Goal: Task Accomplishment & Management: Manage account settings

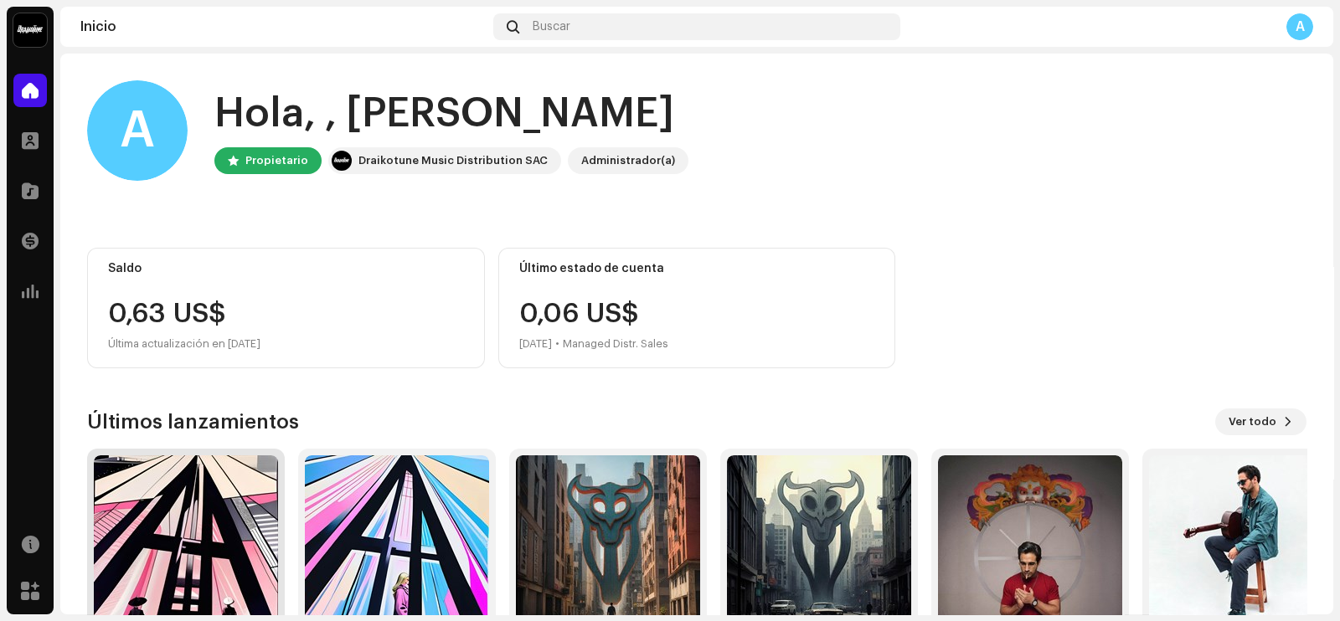
click at [217, 547] on img at bounding box center [186, 547] width 184 height 184
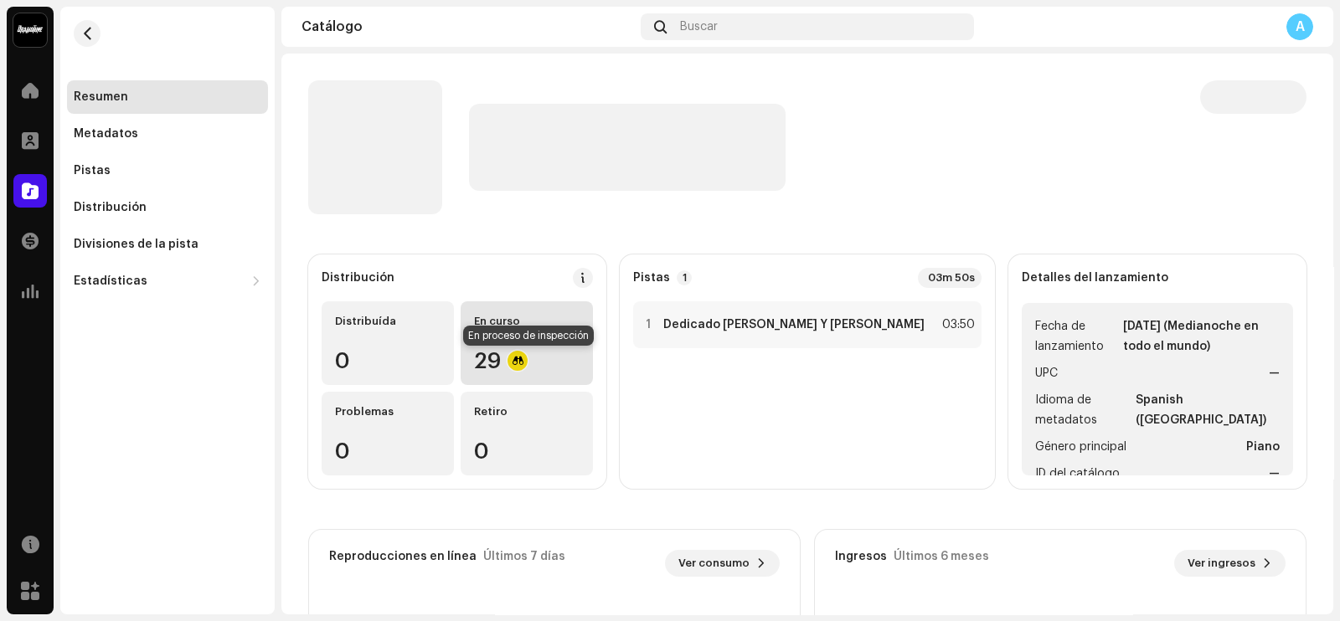
click at [527, 361] on div at bounding box center [517, 361] width 20 height 20
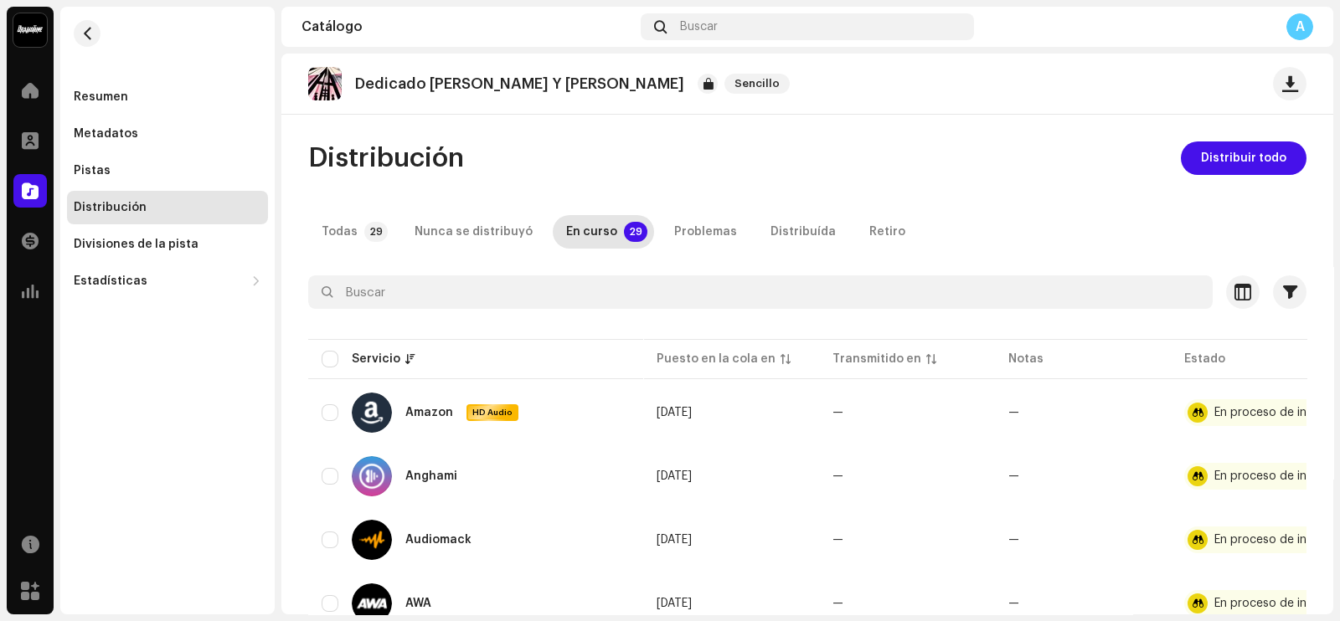
drag, startPoint x: 1334, startPoint y: 146, endPoint x: 1339, endPoint y: 182, distance: 36.4
click at [1339, 188] on div "Ezequiel Ortigoza Inicio Perfil Catálogo Transacciones Estadísticas Recursos Me…" at bounding box center [670, 310] width 1340 height 621
click at [32, 194] on span at bounding box center [30, 190] width 17 height 13
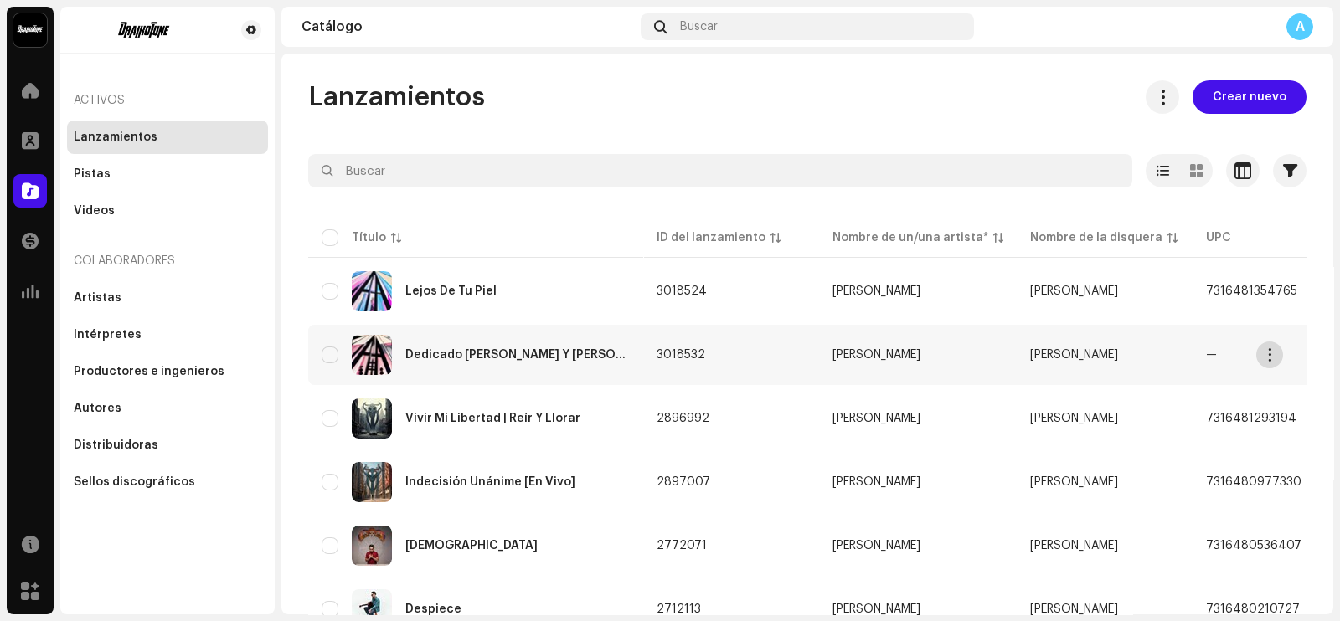
click at [1273, 354] on span "button" at bounding box center [1269, 354] width 13 height 13
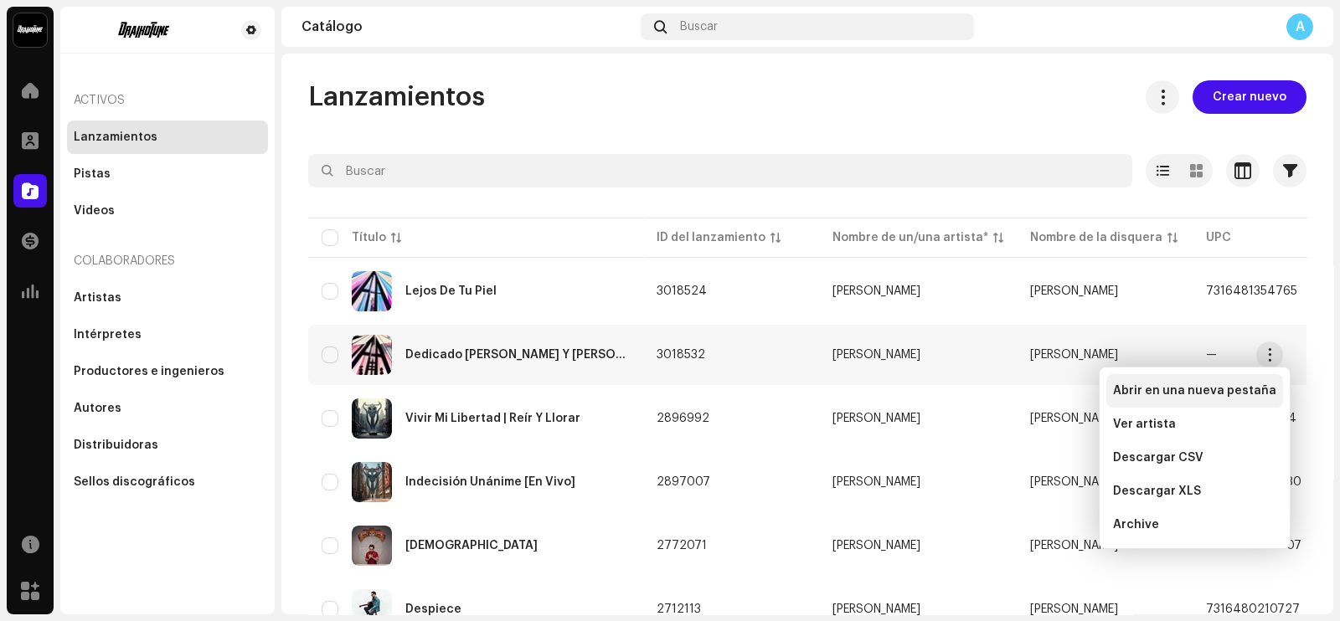
click at [1191, 396] on span "Abrir en una nueva pestaña" at bounding box center [1194, 390] width 163 height 13
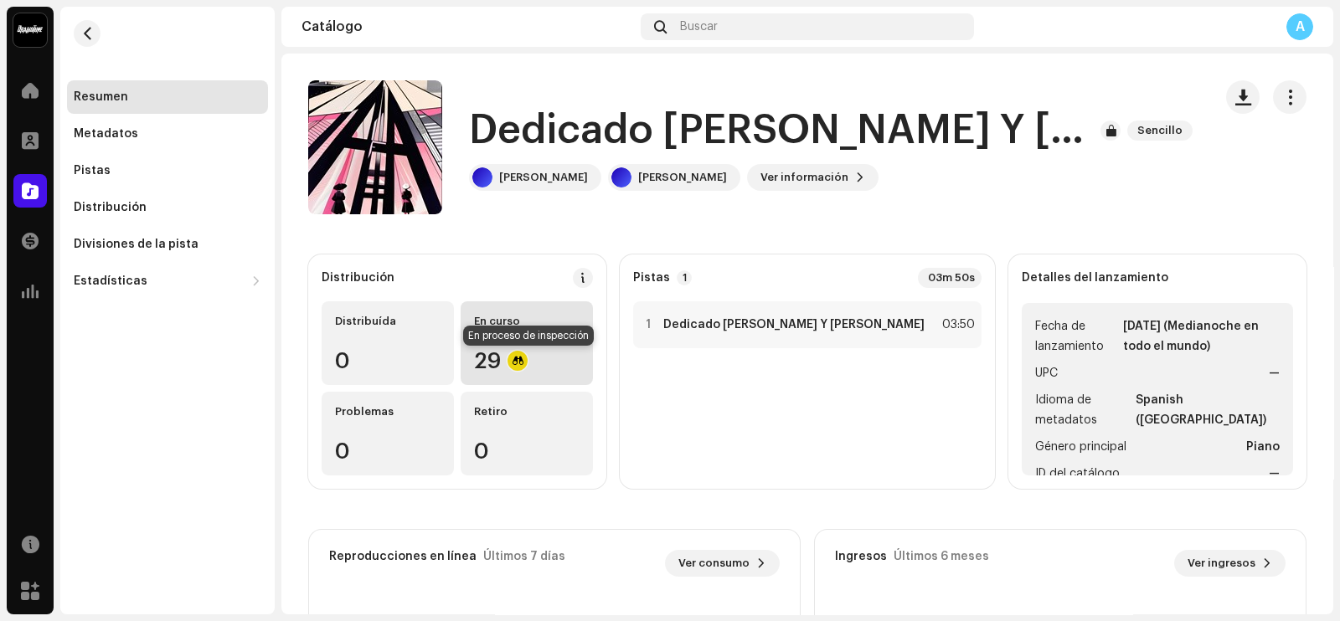
click at [527, 362] on div at bounding box center [517, 361] width 20 height 20
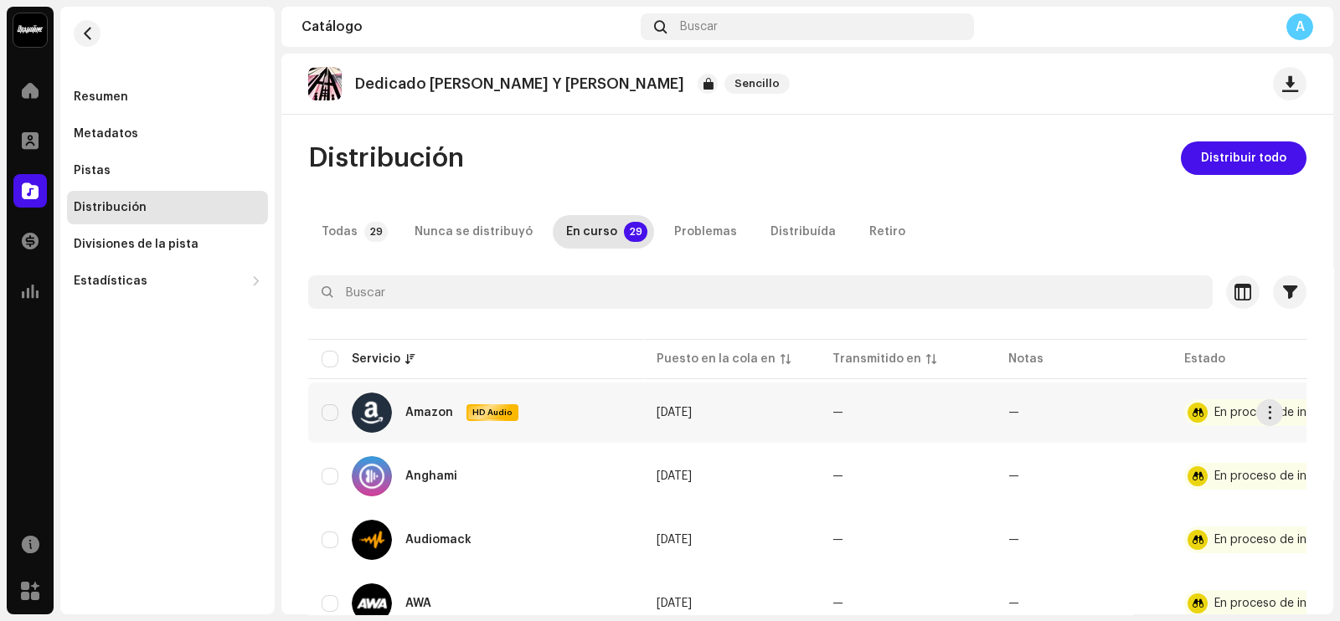
click at [1199, 409] on div at bounding box center [1197, 413] width 20 height 20
click at [1267, 412] on span "button" at bounding box center [1269, 412] width 13 height 13
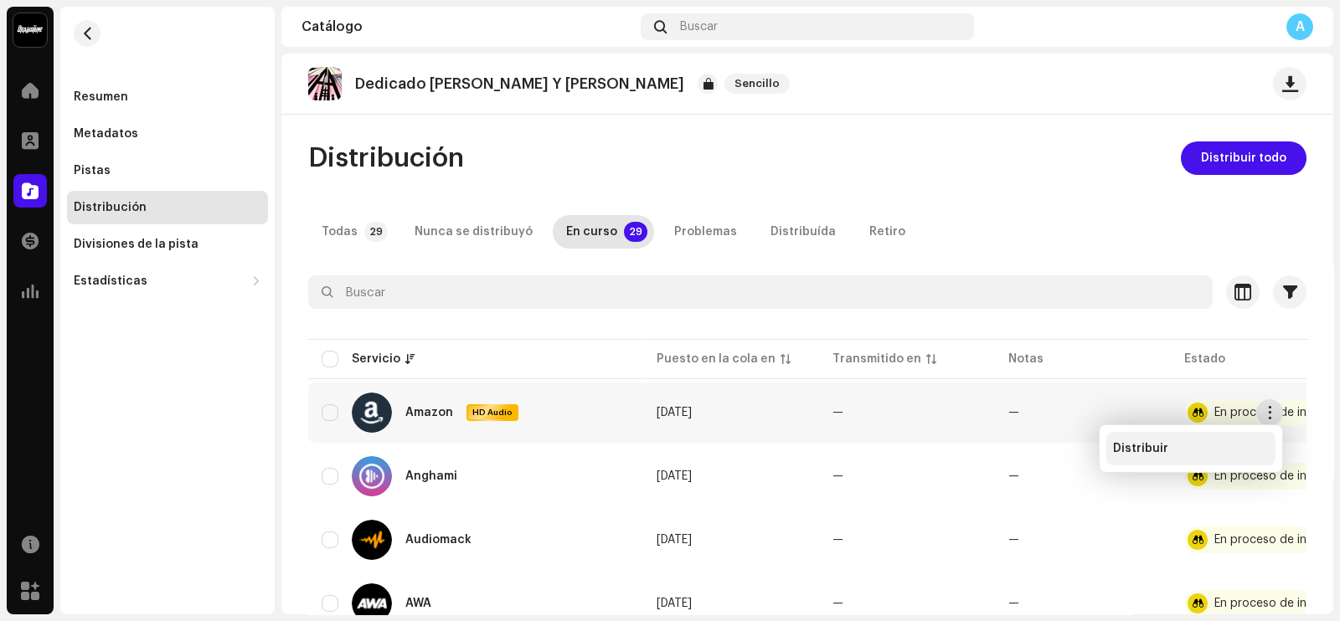
click at [1185, 454] on div "Distribuir" at bounding box center [1191, 448] width 156 height 13
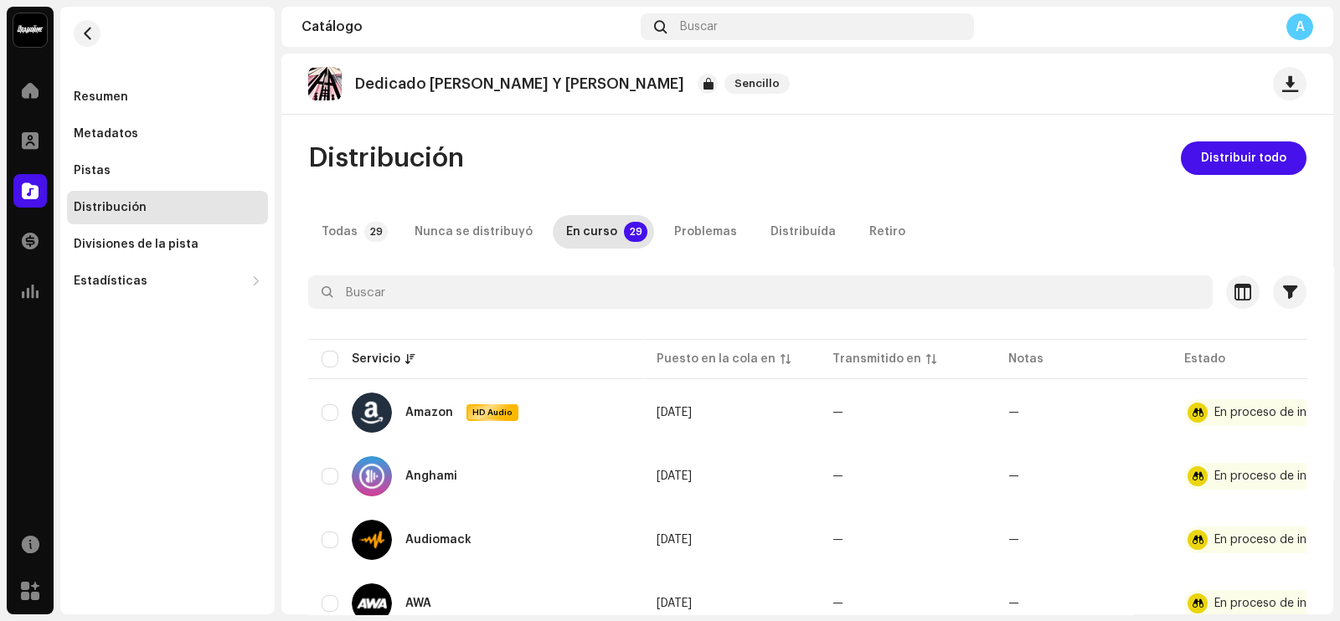
click at [946, 225] on div "No elegible para distribución Un lanzamiento que tiene el estado En proceso de …" at bounding box center [670, 310] width 1340 height 621
click at [32, 186] on span at bounding box center [30, 190] width 17 height 13
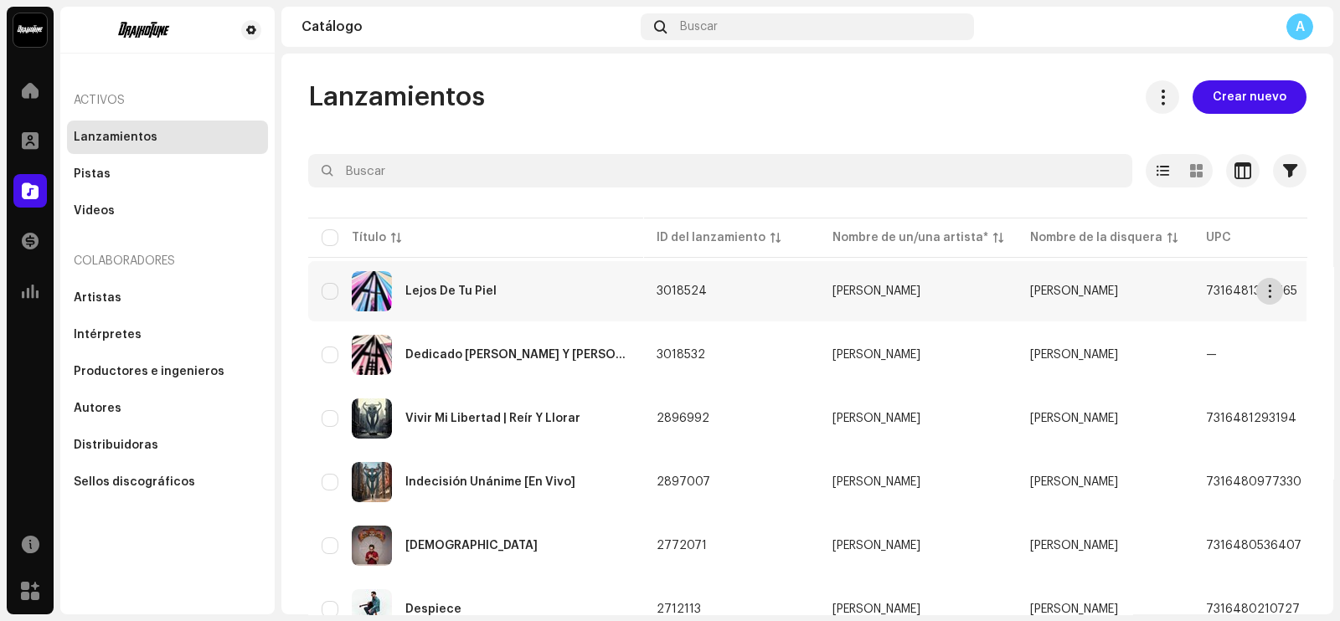
click at [1267, 294] on span "button" at bounding box center [1269, 291] width 13 height 13
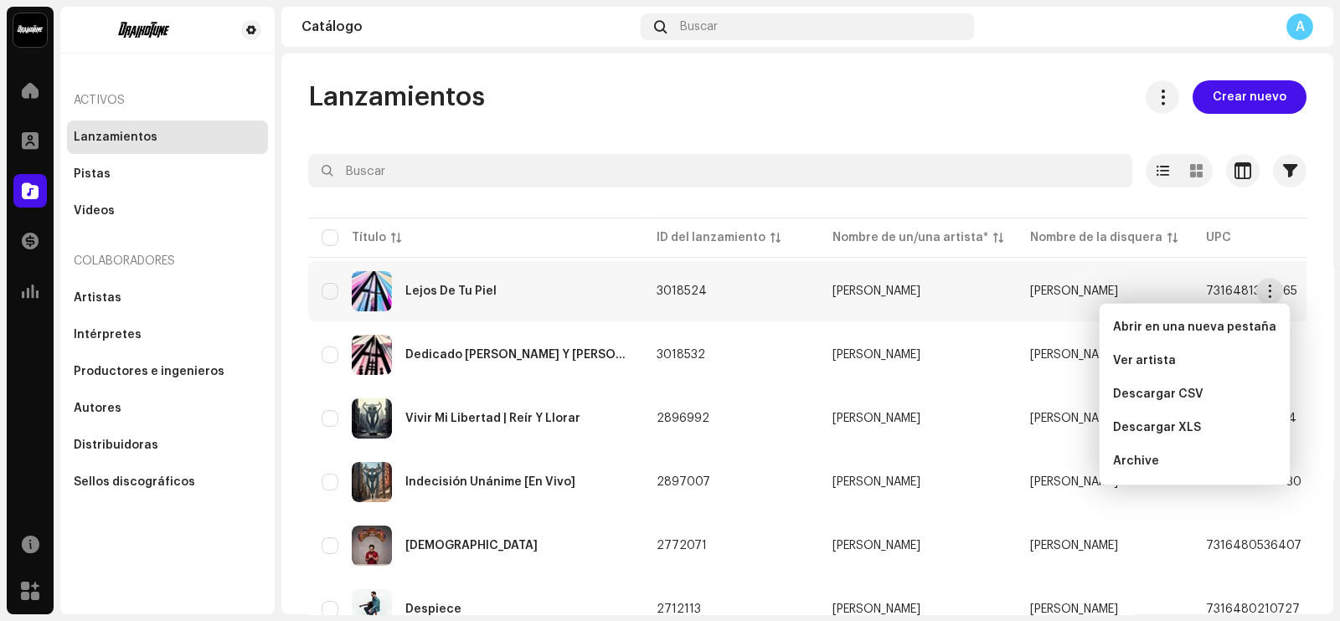
click at [386, 196] on div at bounding box center [807, 201] width 998 height 27
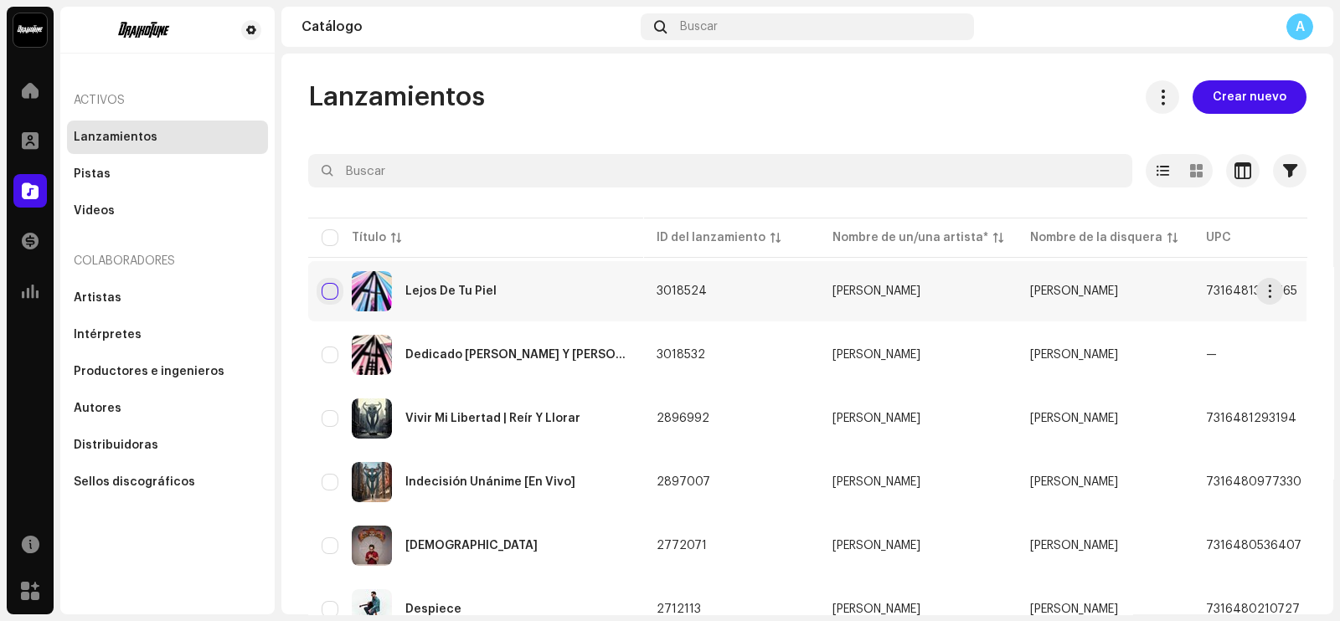
click at [331, 293] on input "checkbox" at bounding box center [330, 291] width 17 height 17
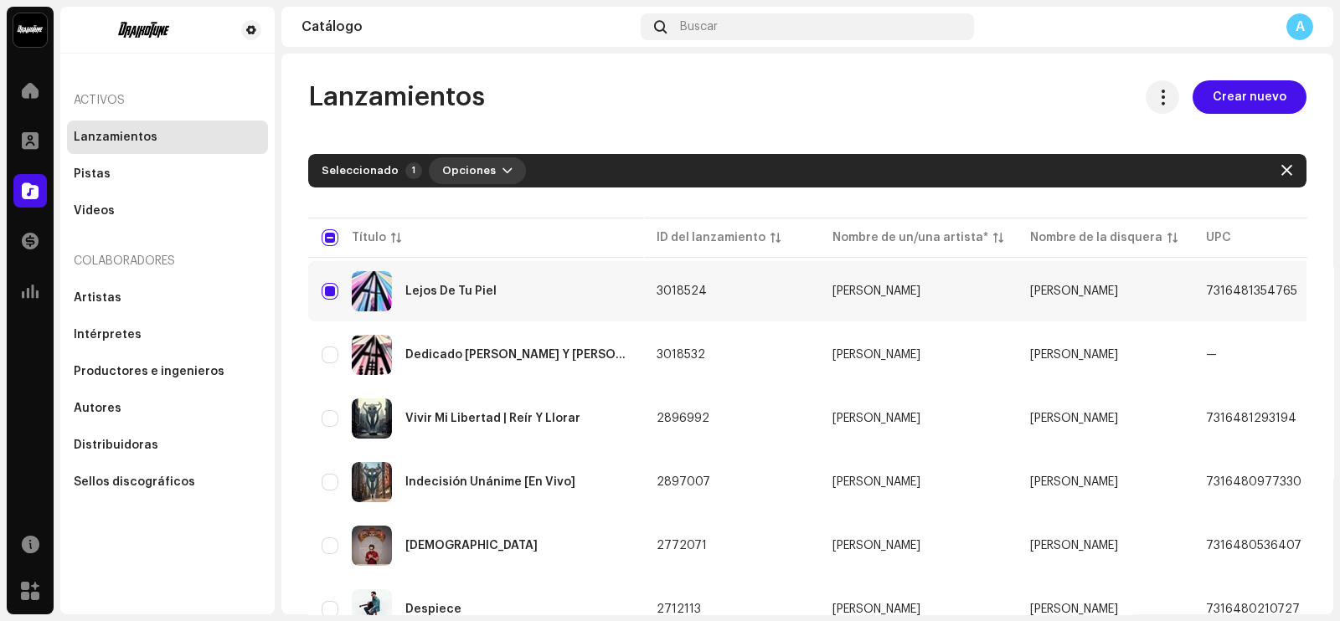
click at [488, 174] on button "Opciones" at bounding box center [477, 170] width 97 height 27
click at [334, 286] on input "Row Selected" at bounding box center [330, 291] width 17 height 17
checkbox input "false"
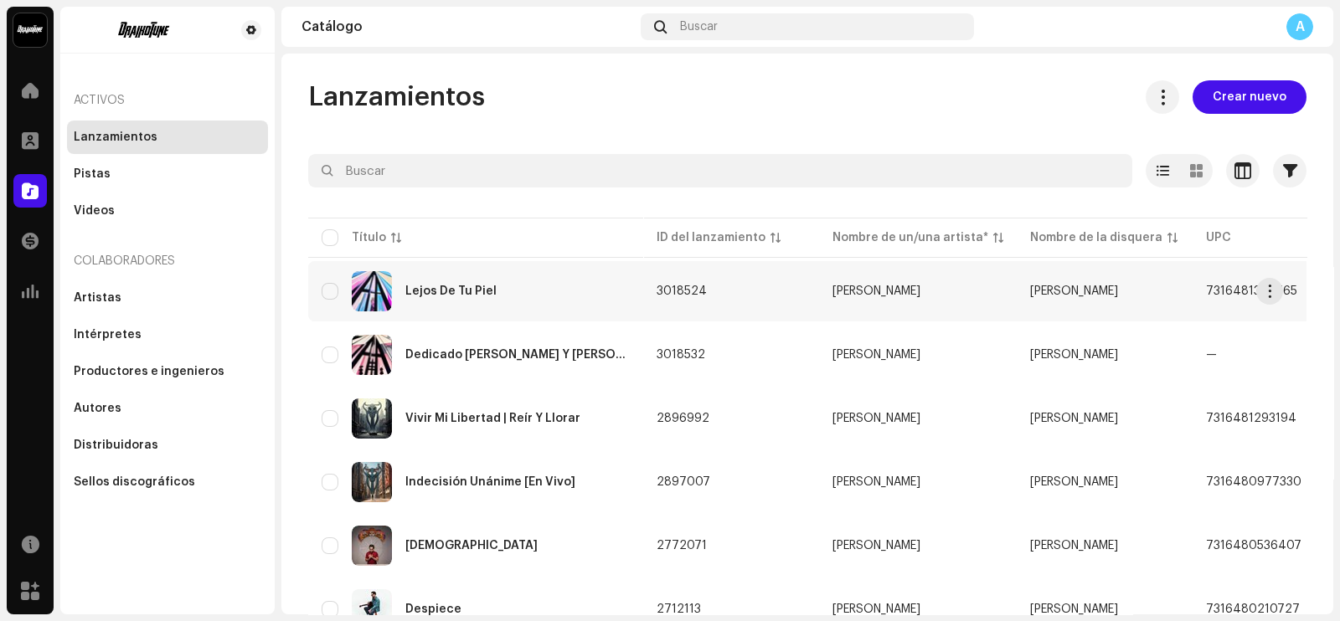
click at [419, 282] on div "Lejos De Tu Piel" at bounding box center [476, 291] width 308 height 40
click at [454, 353] on div "Dedicado [PERSON_NAME] Y [PERSON_NAME]" at bounding box center [517, 355] width 224 height 12
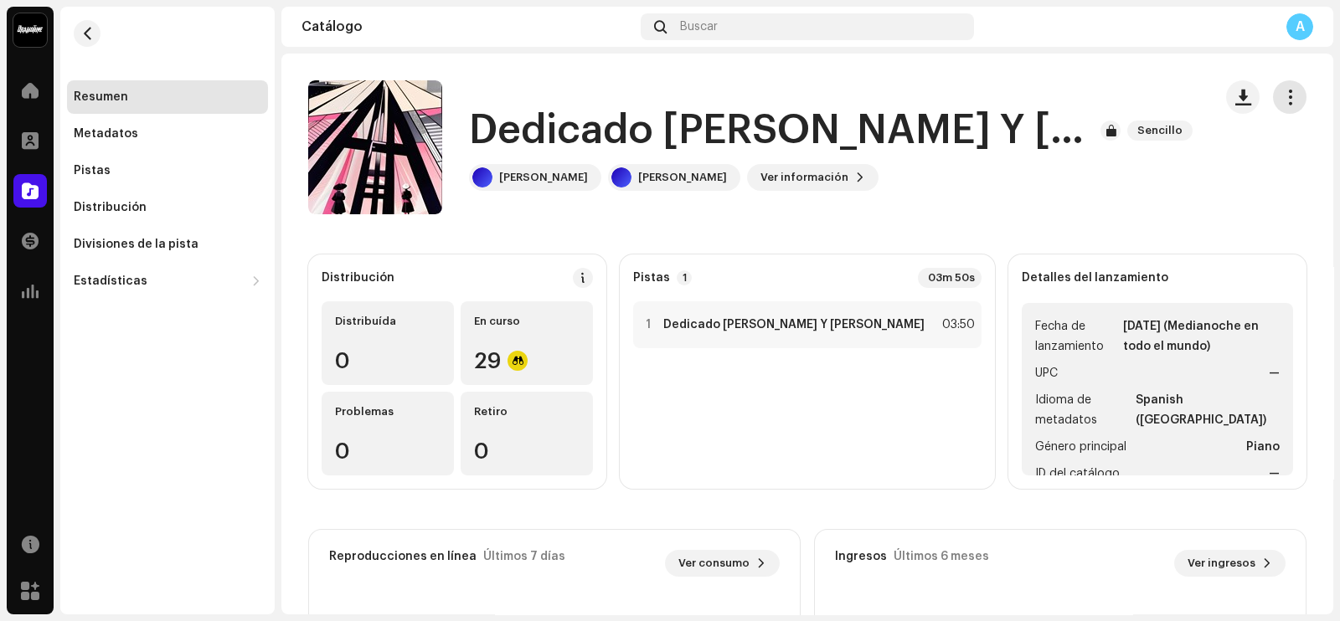
click at [1289, 103] on button "button" at bounding box center [1289, 96] width 33 height 33
click at [988, 207] on div "Dedicado [PERSON_NAME] Y [PERSON_NAME] [PERSON_NAME] [PERSON_NAME] Ver informac…" at bounding box center [753, 147] width 891 height 134
click at [833, 173] on span "Ver información" at bounding box center [804, 177] width 88 height 33
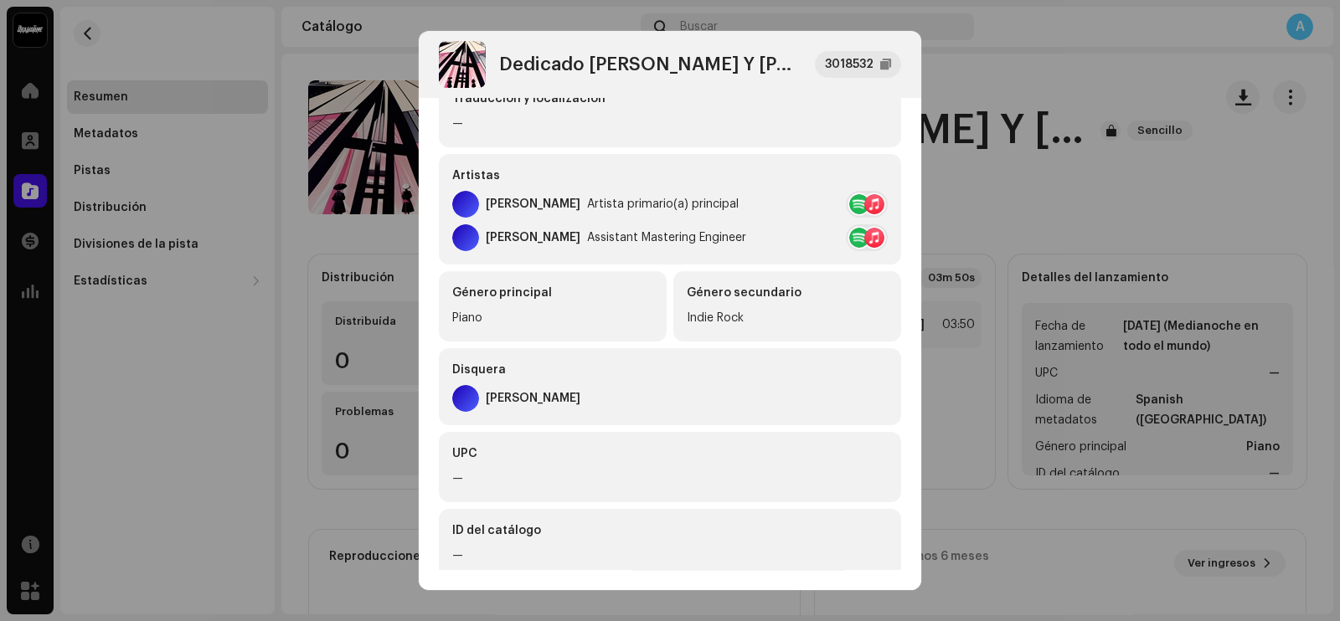
scroll to position [341, 0]
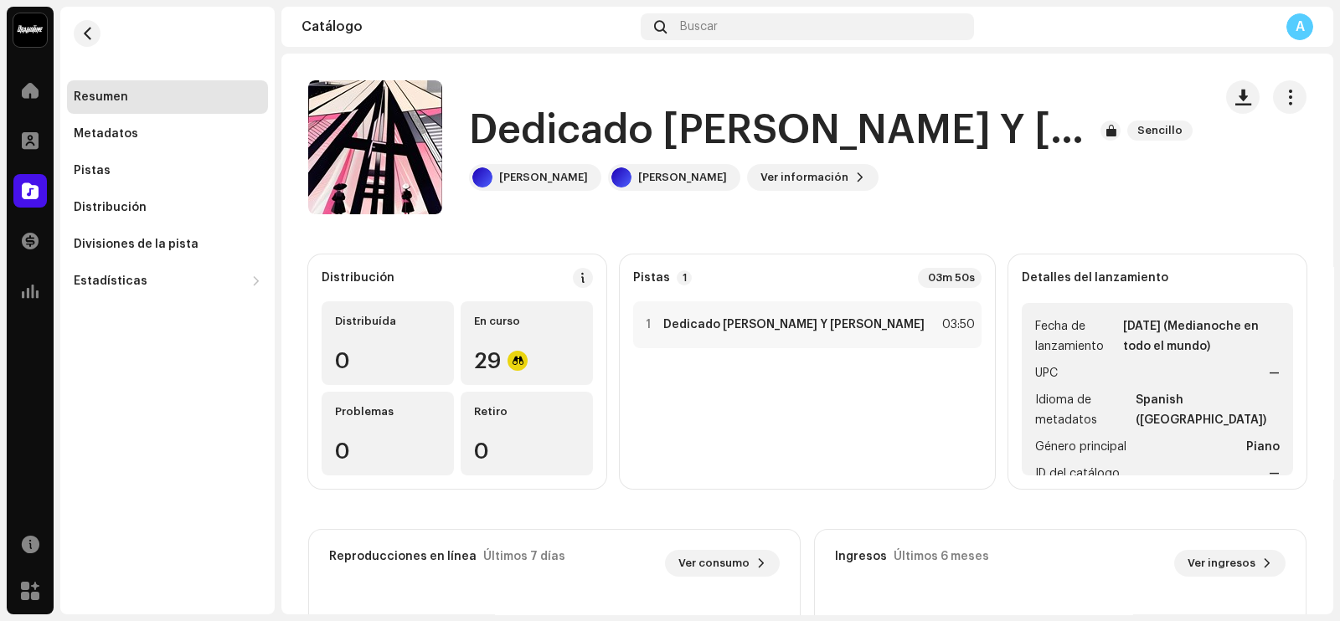
click at [1037, 476] on div "Dedicado A Jorge Y Juli 3018532 Metadatos Distribución Idioma de metadatos Span…" at bounding box center [670, 310] width 1340 height 621
click at [850, 182] on button "Ver información" at bounding box center [812, 177] width 131 height 27
click at [1056, 158] on div "Dedicado A Jorge Y Juli 3018532 Metadatos Distribución Idioma de metadatos Span…" at bounding box center [670, 310] width 1340 height 621
click at [1273, 92] on button "button" at bounding box center [1289, 96] width 33 height 33
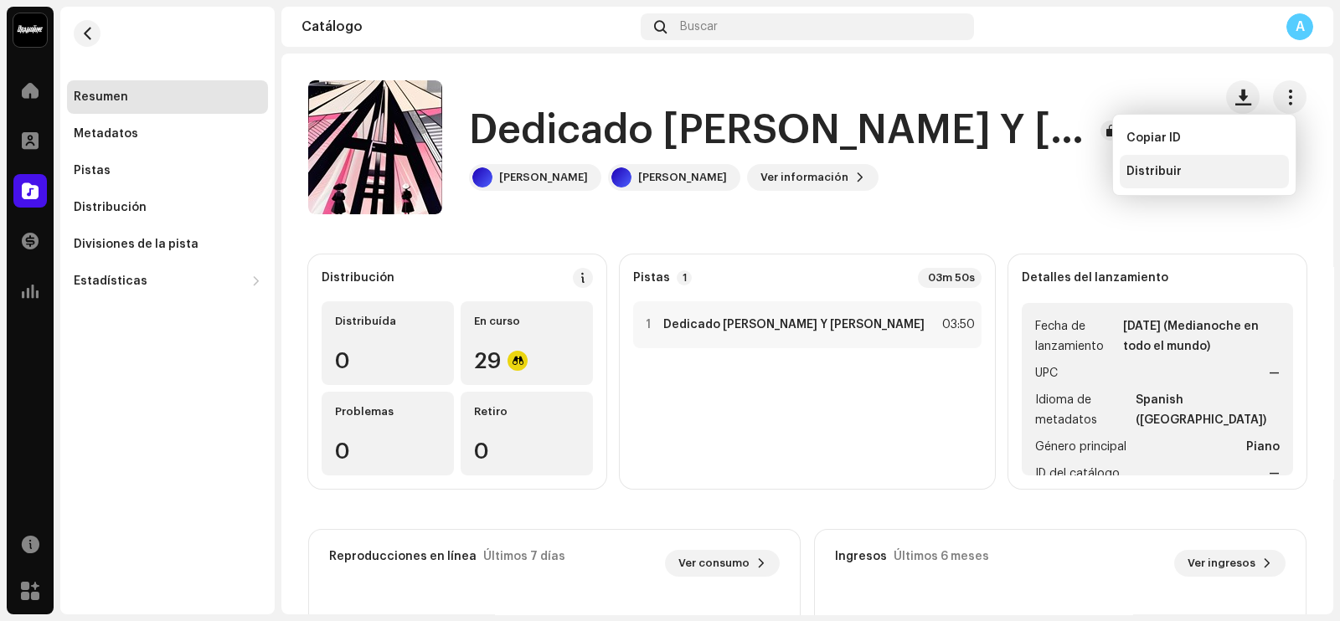
click at [1150, 171] on span "Distribuir" at bounding box center [1153, 171] width 55 height 13
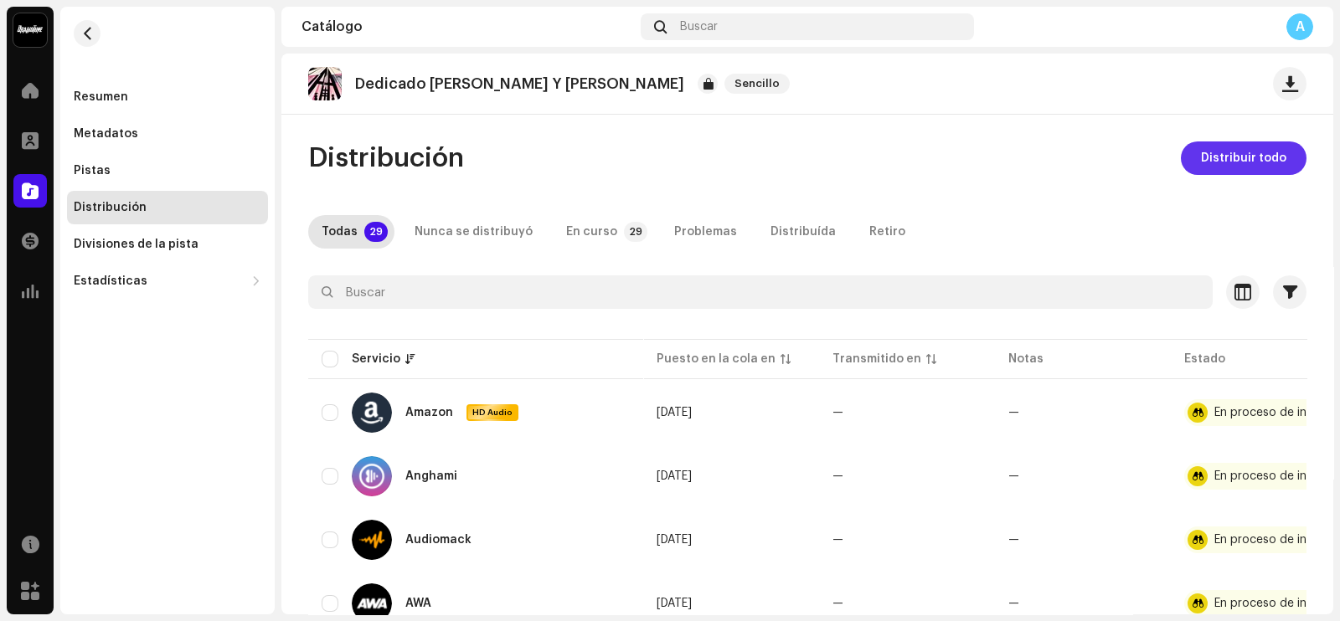
click at [1248, 161] on span "Distribuir todo" at bounding box center [1243, 157] width 85 height 33
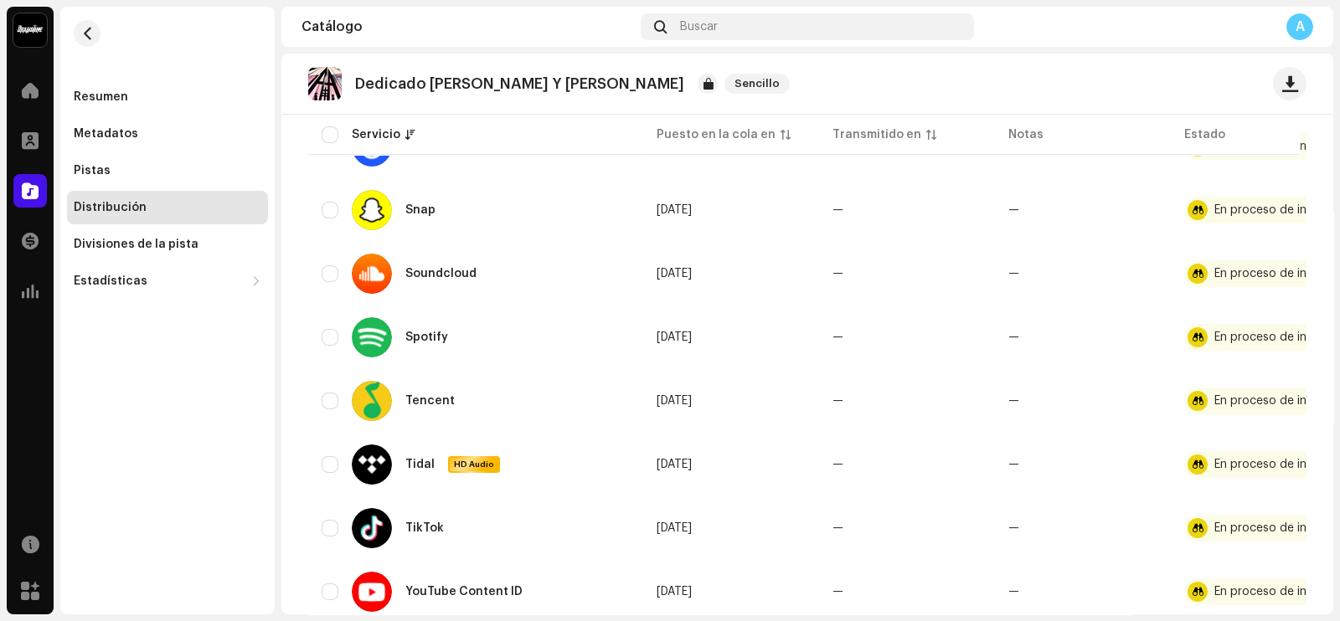
scroll to position [1644, 0]
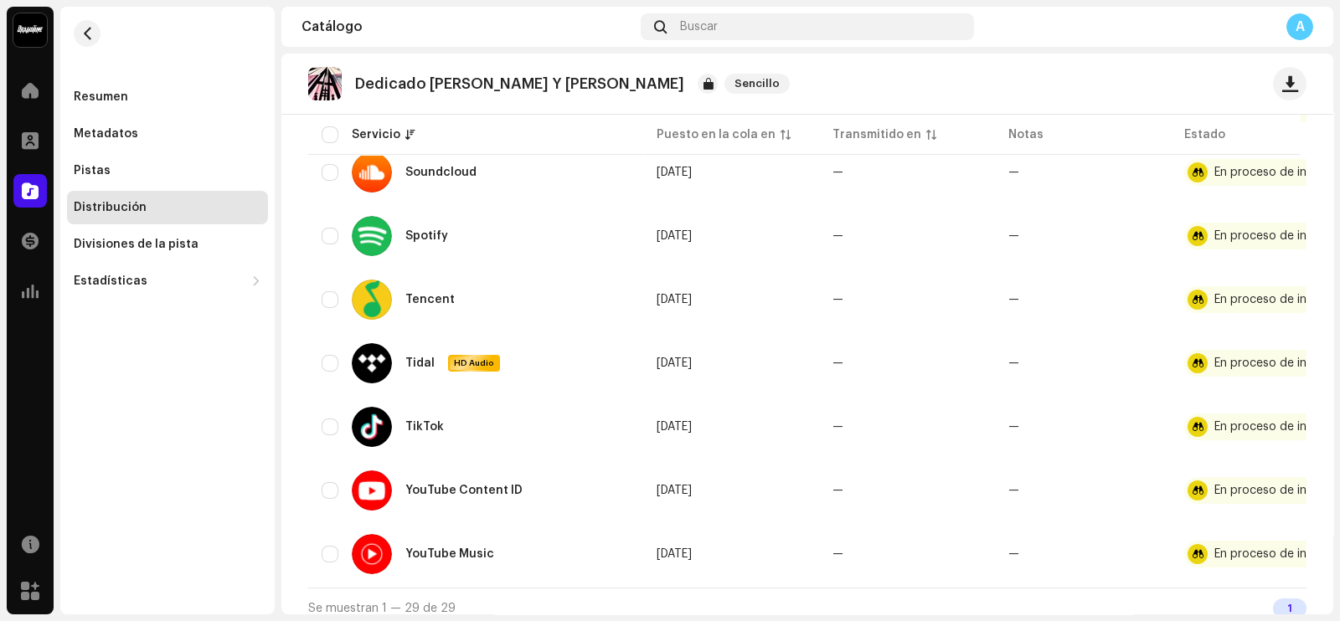
click at [1279, 604] on div "1" at bounding box center [1289, 609] width 33 height 20
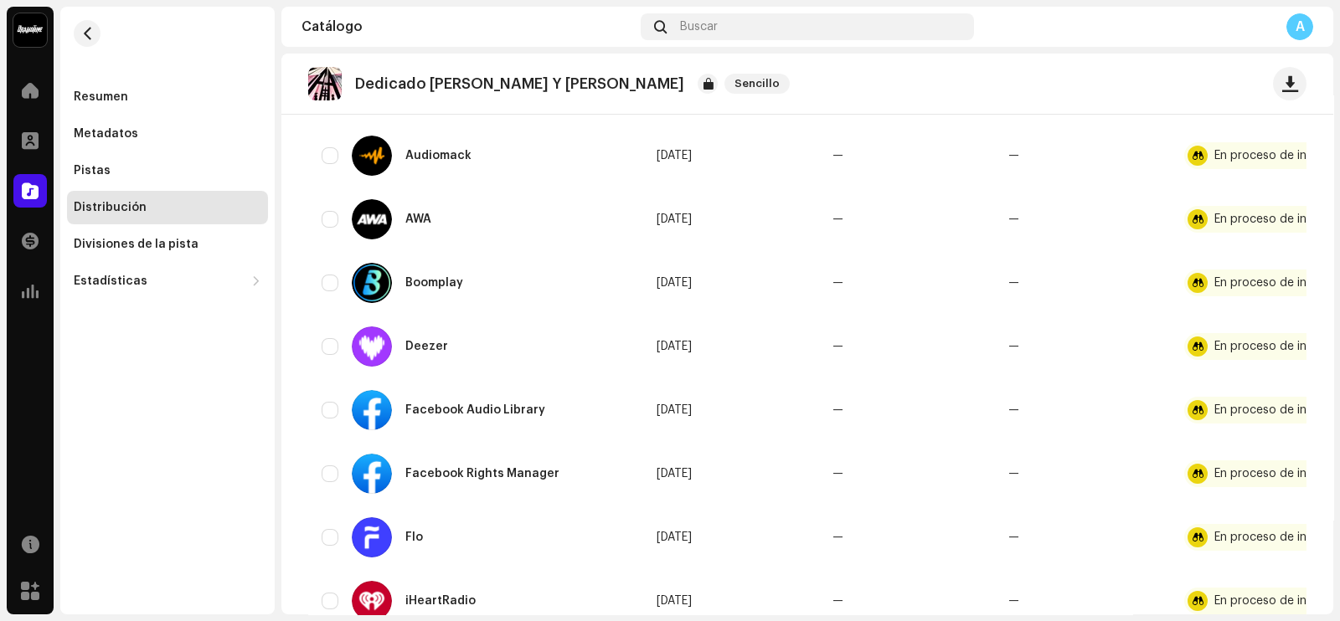
scroll to position [0, 0]
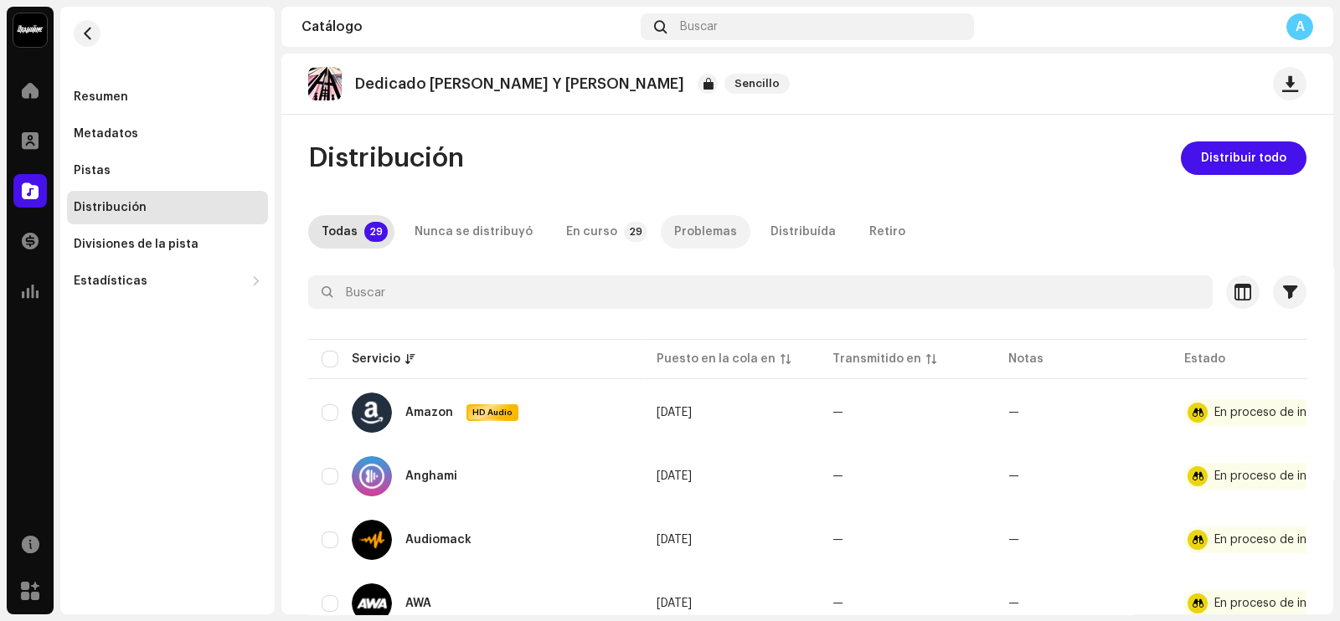
click at [674, 226] on div "Problemas" at bounding box center [705, 231] width 63 height 33
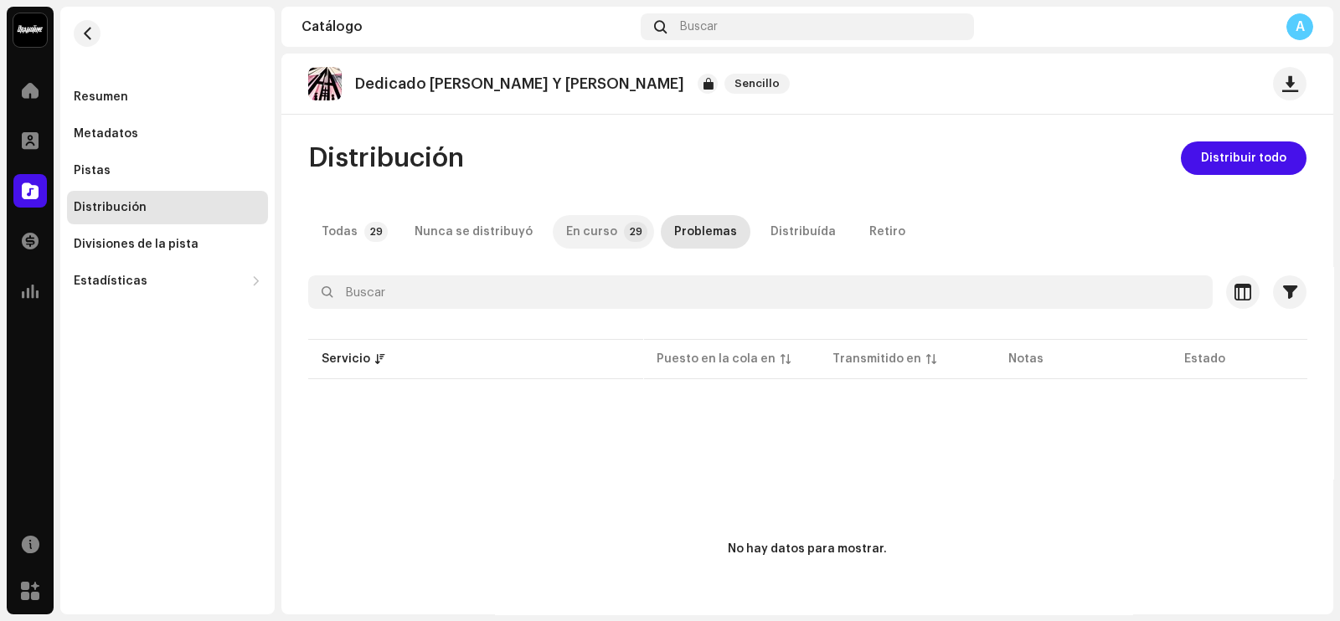
click at [582, 236] on div "En curso" at bounding box center [591, 231] width 51 height 33
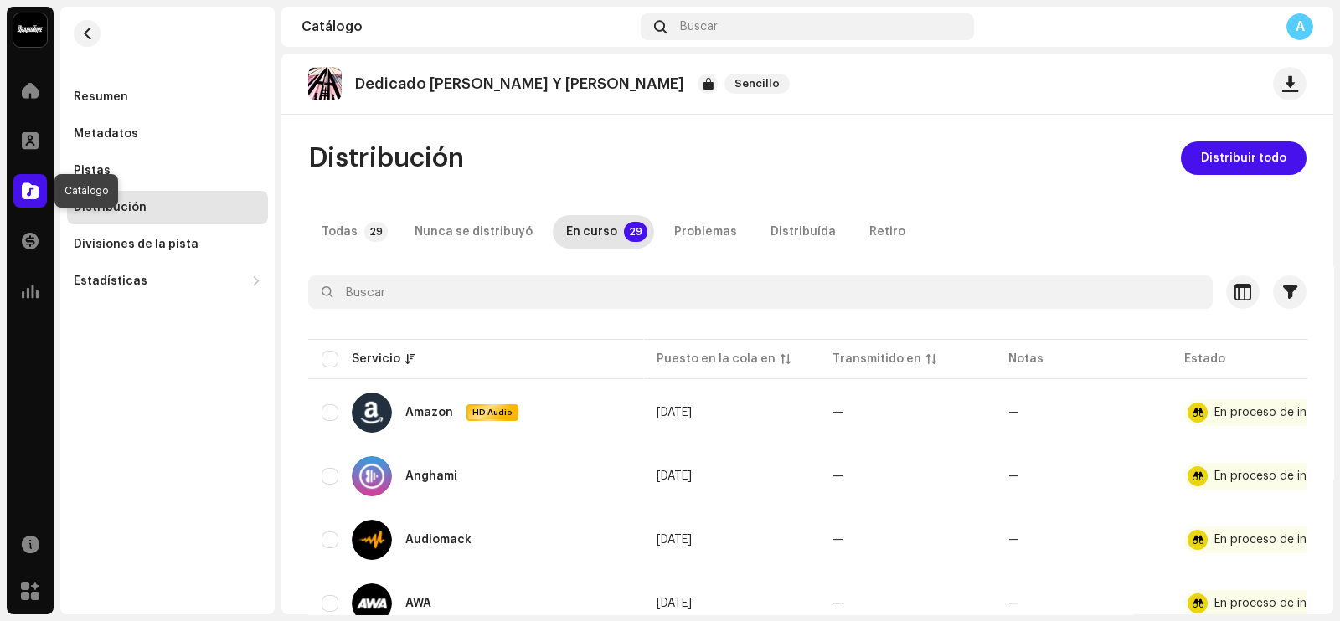
click at [29, 194] on span at bounding box center [30, 190] width 17 height 13
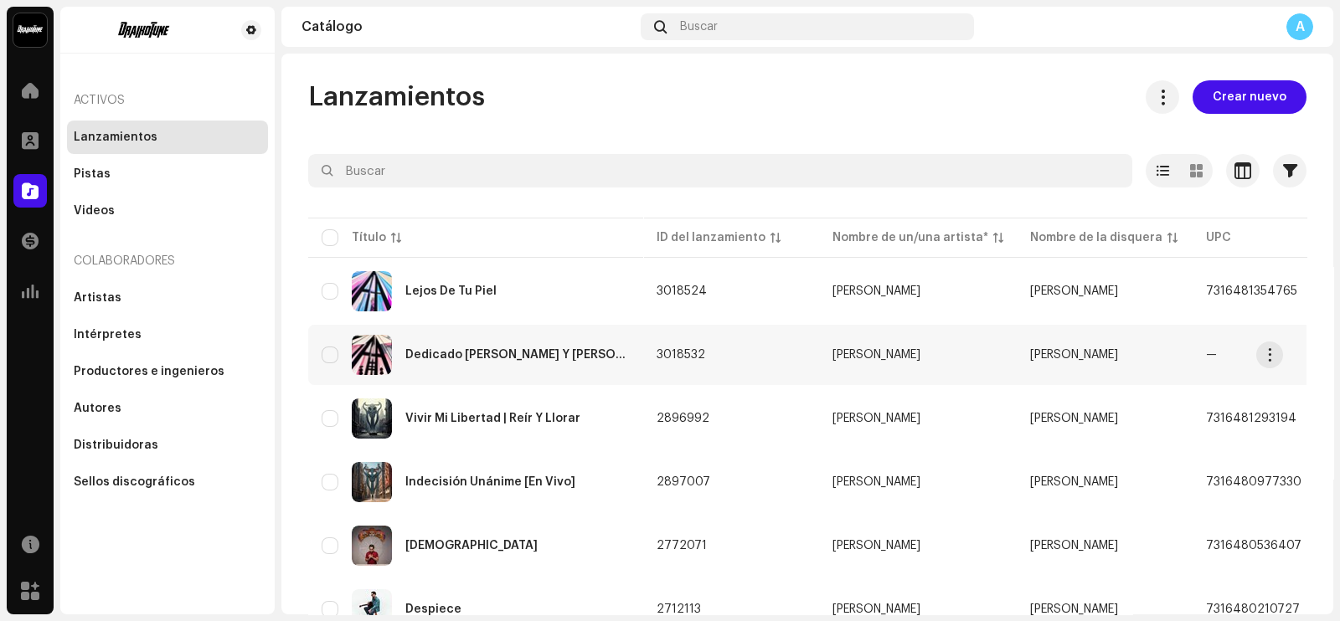
drag, startPoint x: 1268, startPoint y: 356, endPoint x: 1266, endPoint y: 368, distance: 12.8
click at [1266, 358] on span "button" at bounding box center [1269, 354] width 13 height 13
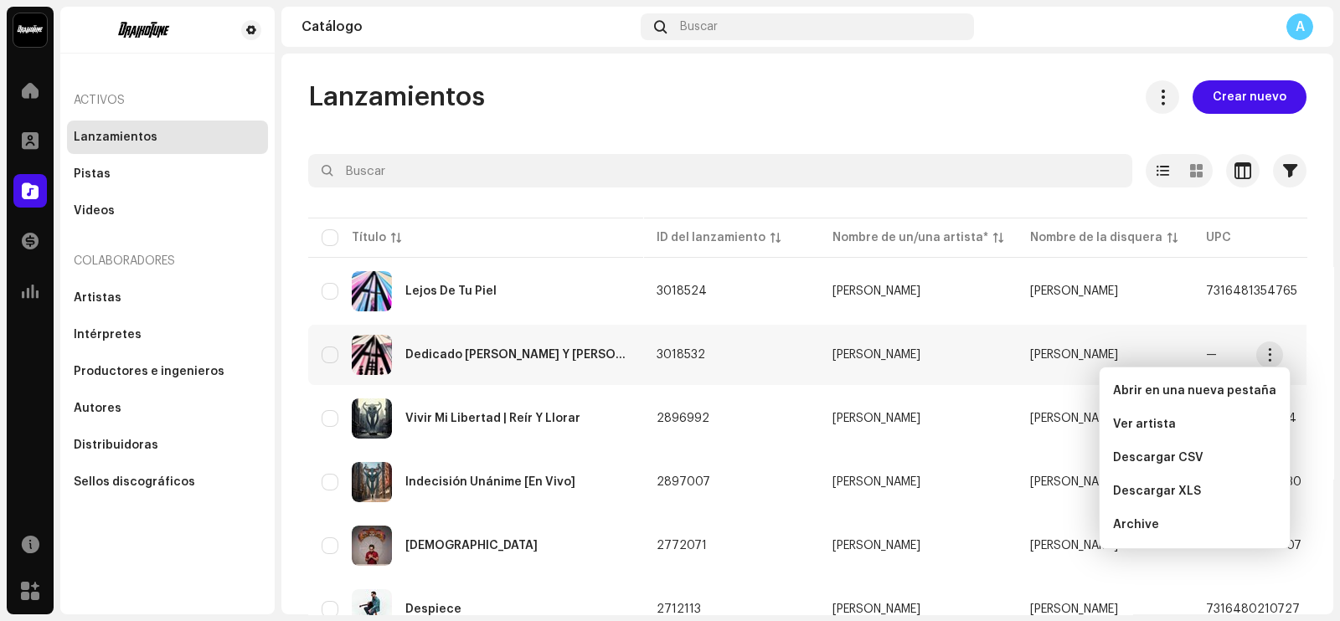
click at [935, 355] on re-a-table-link "[PERSON_NAME]" at bounding box center [917, 355] width 171 height 12
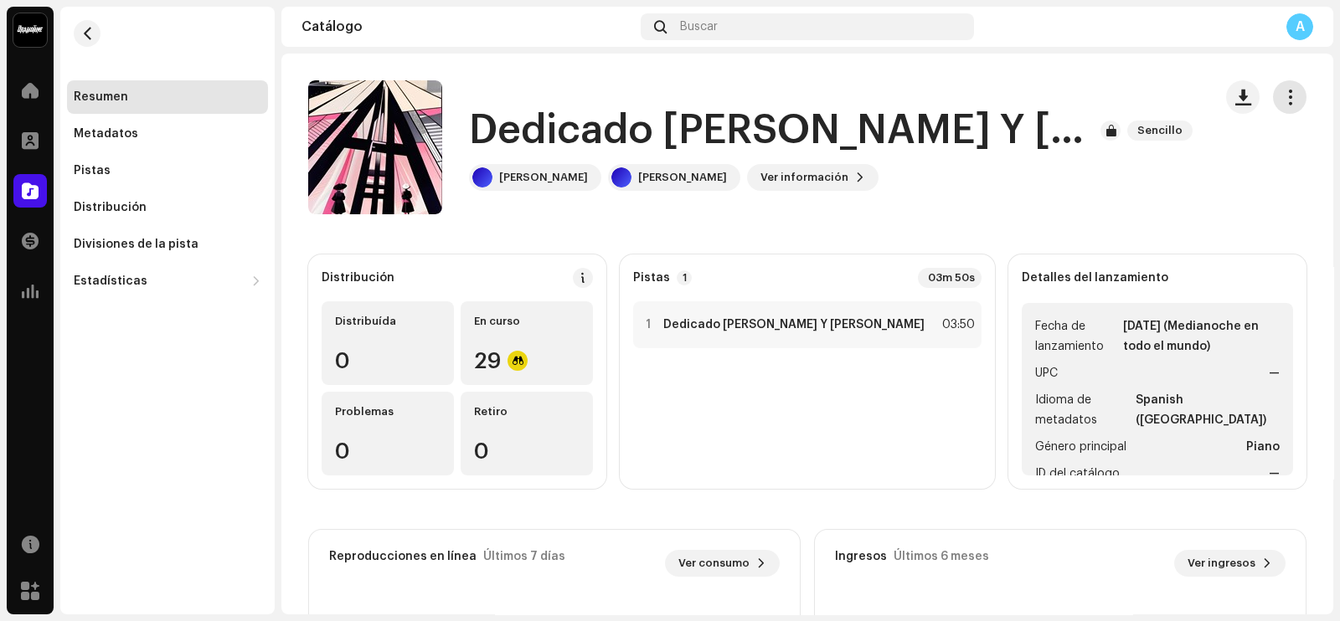
click at [1277, 85] on button "button" at bounding box center [1289, 96] width 33 height 33
click at [1339, 278] on div "Ezequiel Ortigoza Inicio Perfil Catálogo Transacciones Estadísticas Recursos Me…" at bounding box center [670, 310] width 1340 height 621
click at [1282, 92] on span "button" at bounding box center [1290, 96] width 16 height 13
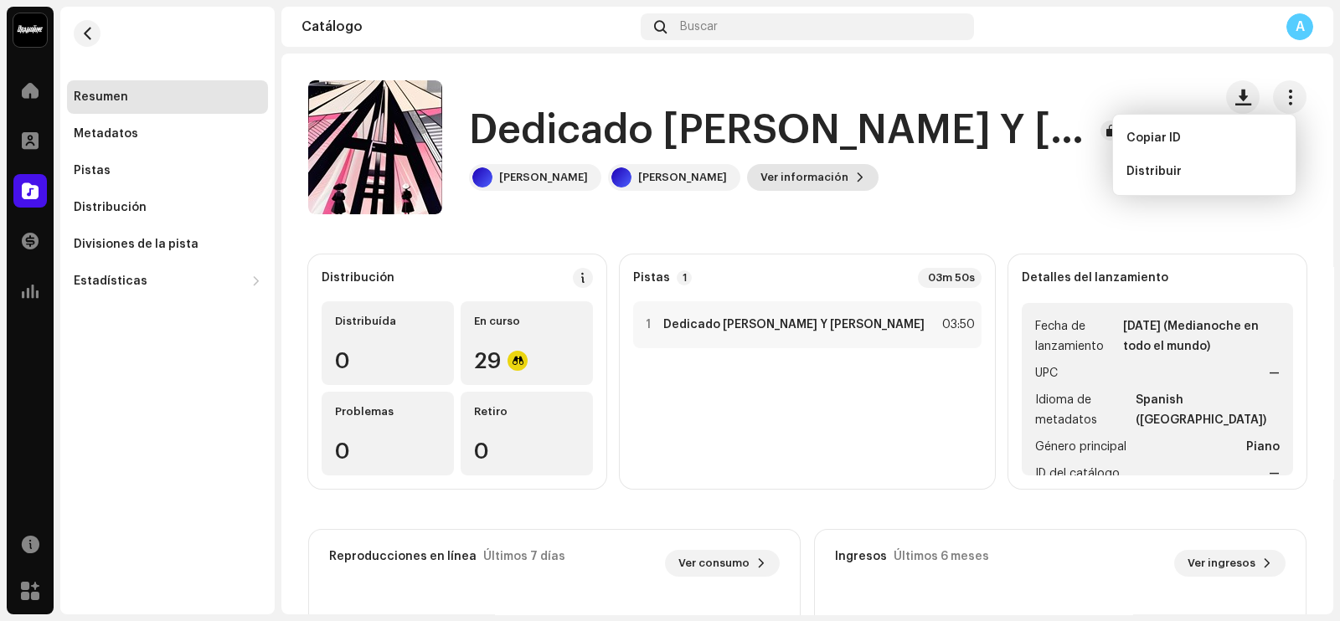
drag, startPoint x: 1026, startPoint y: 159, endPoint x: 799, endPoint y: 172, distance: 227.3
click at [999, 162] on div "Dedicado [PERSON_NAME] Y [PERSON_NAME] [PERSON_NAME] [PERSON_NAME] Ver informac…" at bounding box center [753, 147] width 891 height 134
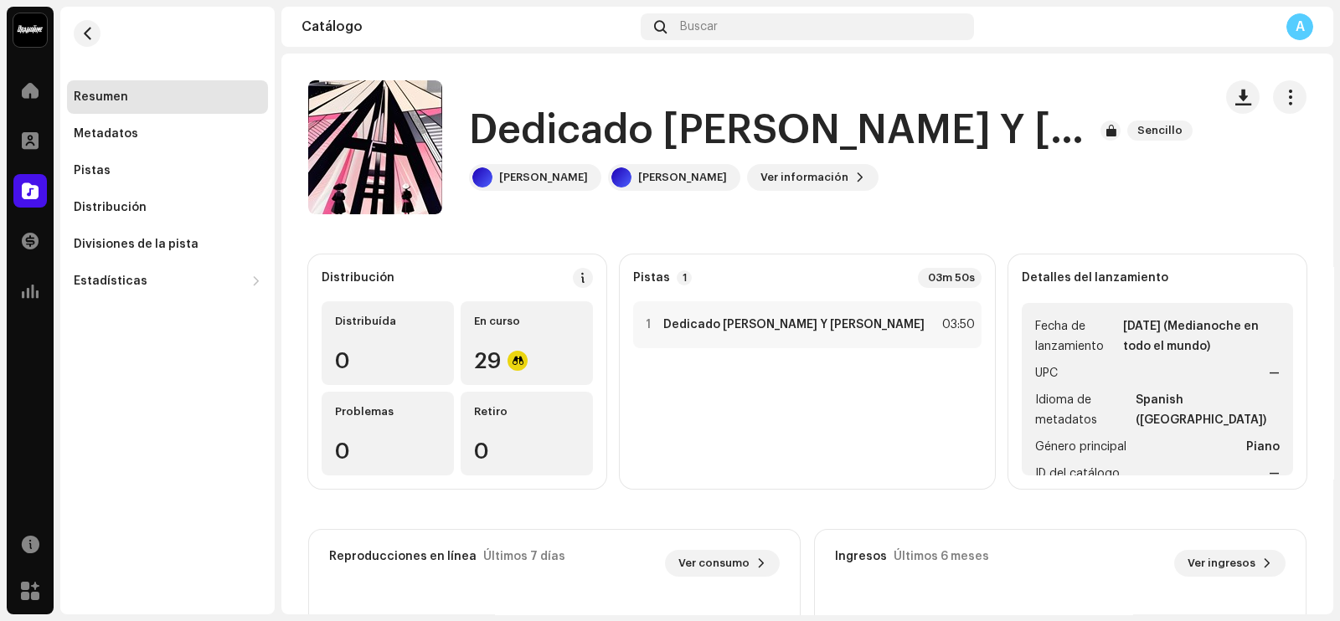
click at [671, 236] on catalog-releases-details-overview "Dedicado A Jorge Y Juli Sencillo Dedicado A Jorge Y Juli Sencillo Ezequiel Orti…" at bounding box center [807, 472] width 1052 height 837
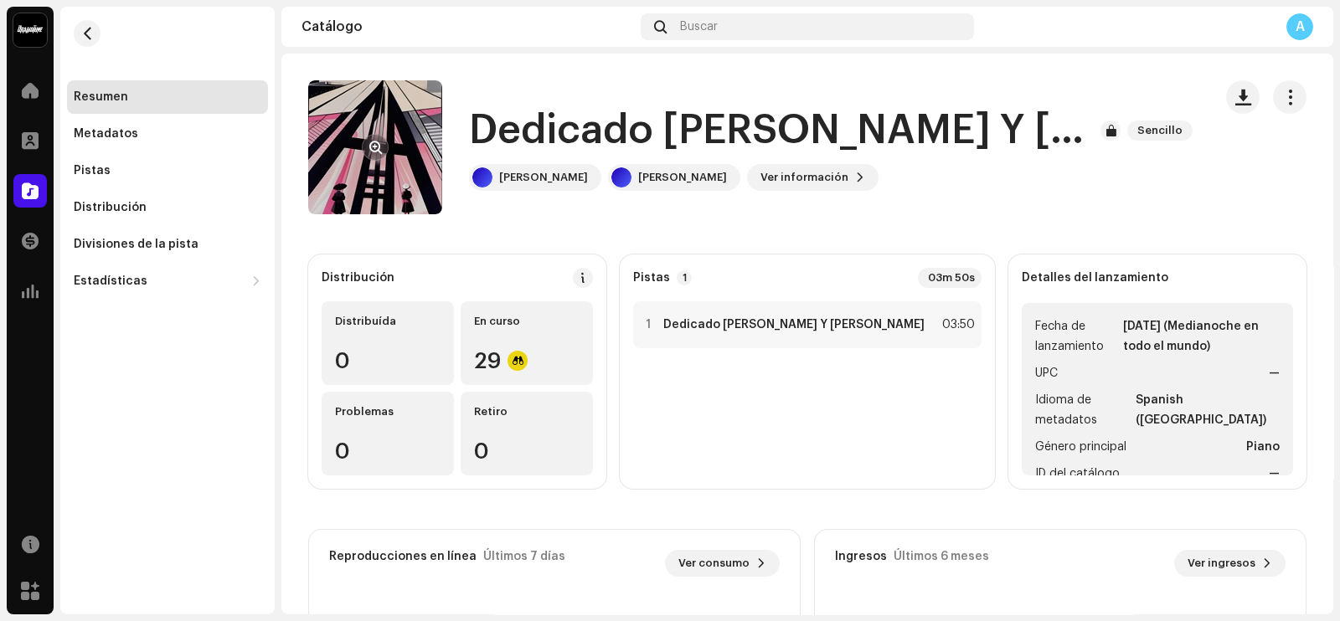
click at [403, 161] on re-a-cover at bounding box center [375, 147] width 134 height 134
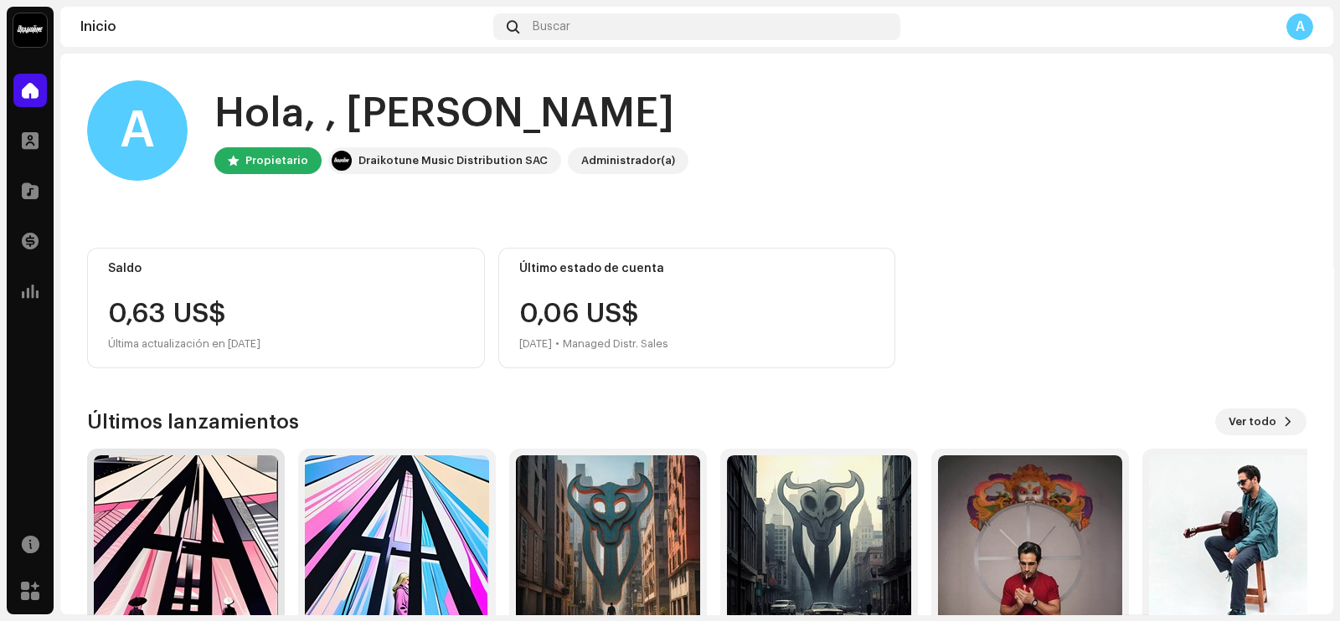
click at [191, 558] on img at bounding box center [186, 547] width 184 height 184
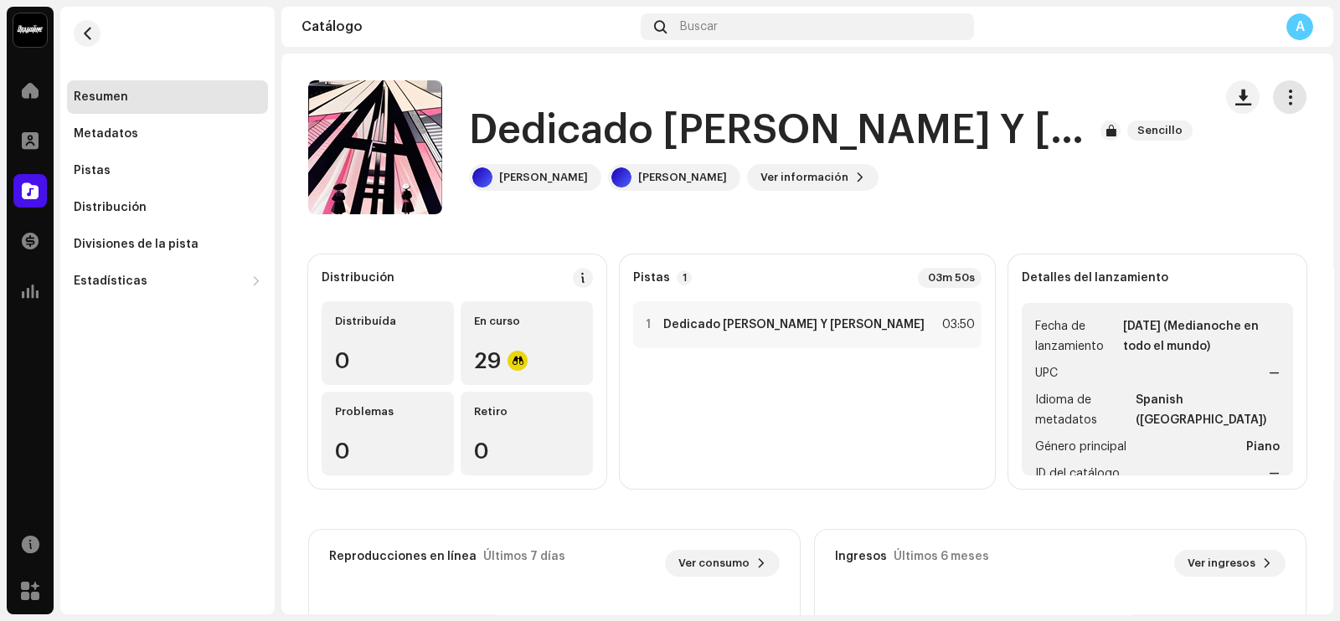
click at [1282, 96] on span "button" at bounding box center [1290, 96] width 16 height 13
click at [950, 213] on div "Dedicado [PERSON_NAME] Y [PERSON_NAME] [PERSON_NAME] [PERSON_NAME] Ver informac…" at bounding box center [753, 147] width 891 height 134
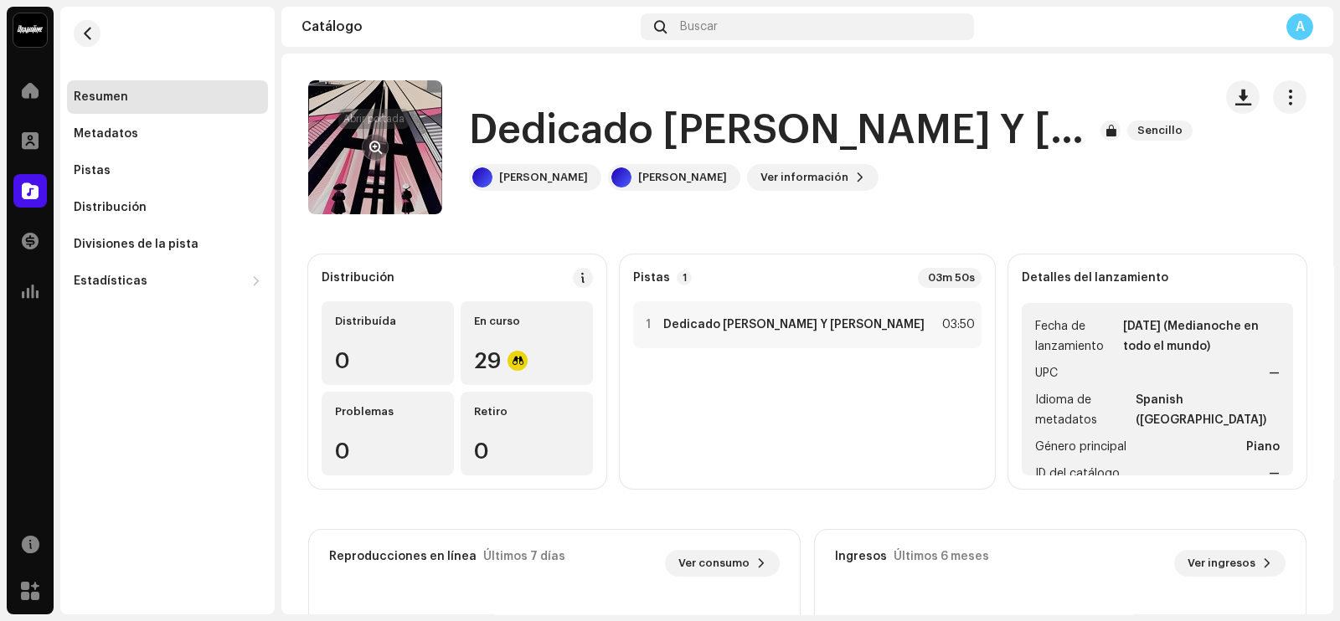
click at [381, 146] on button "button" at bounding box center [375, 147] width 27 height 27
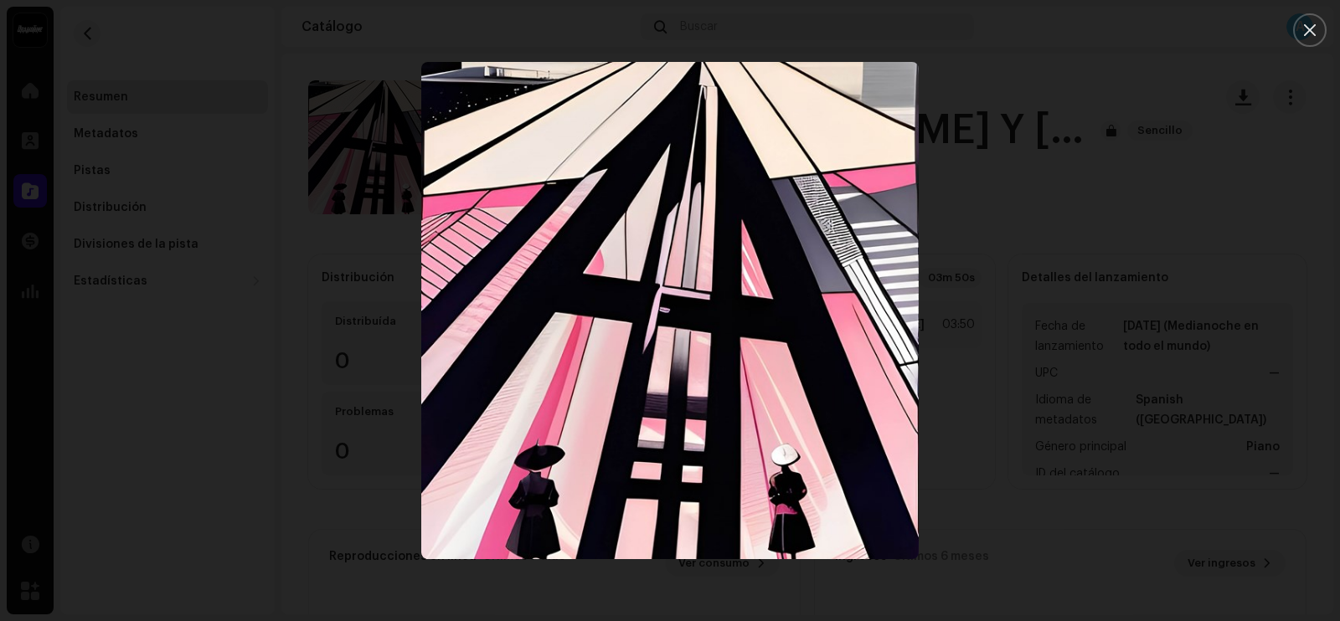
click at [1185, 167] on div at bounding box center [670, 310] width 1340 height 621
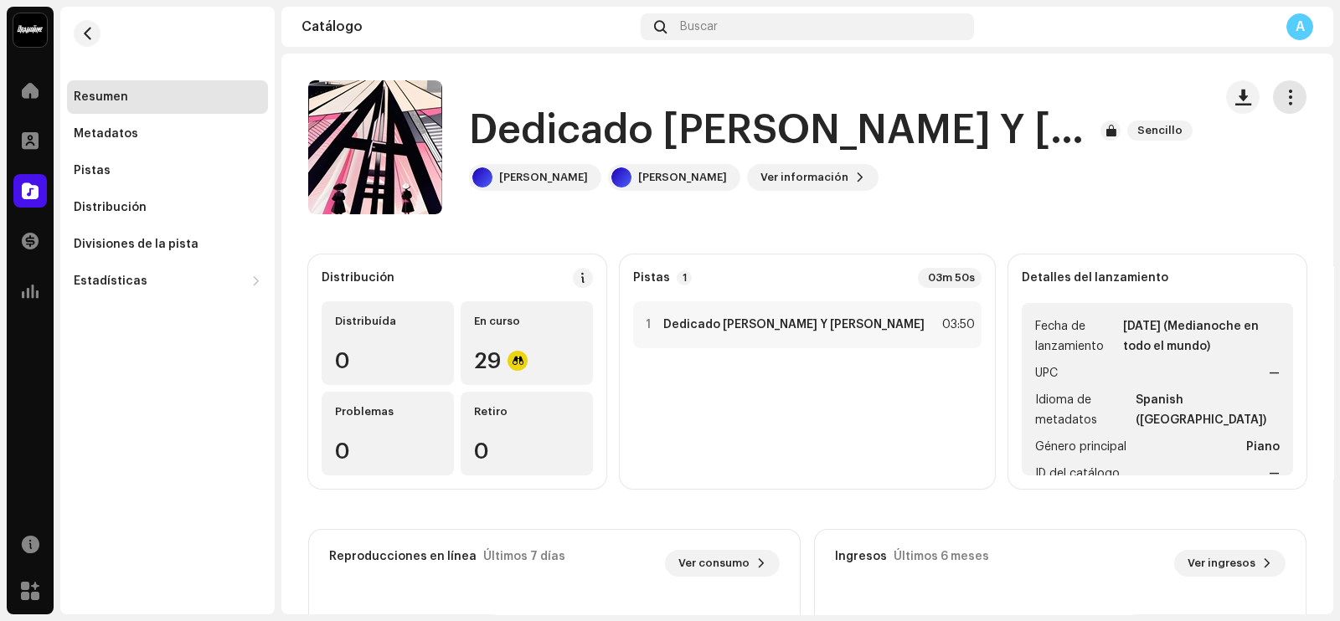
click at [1282, 90] on span "button" at bounding box center [1290, 96] width 16 height 13
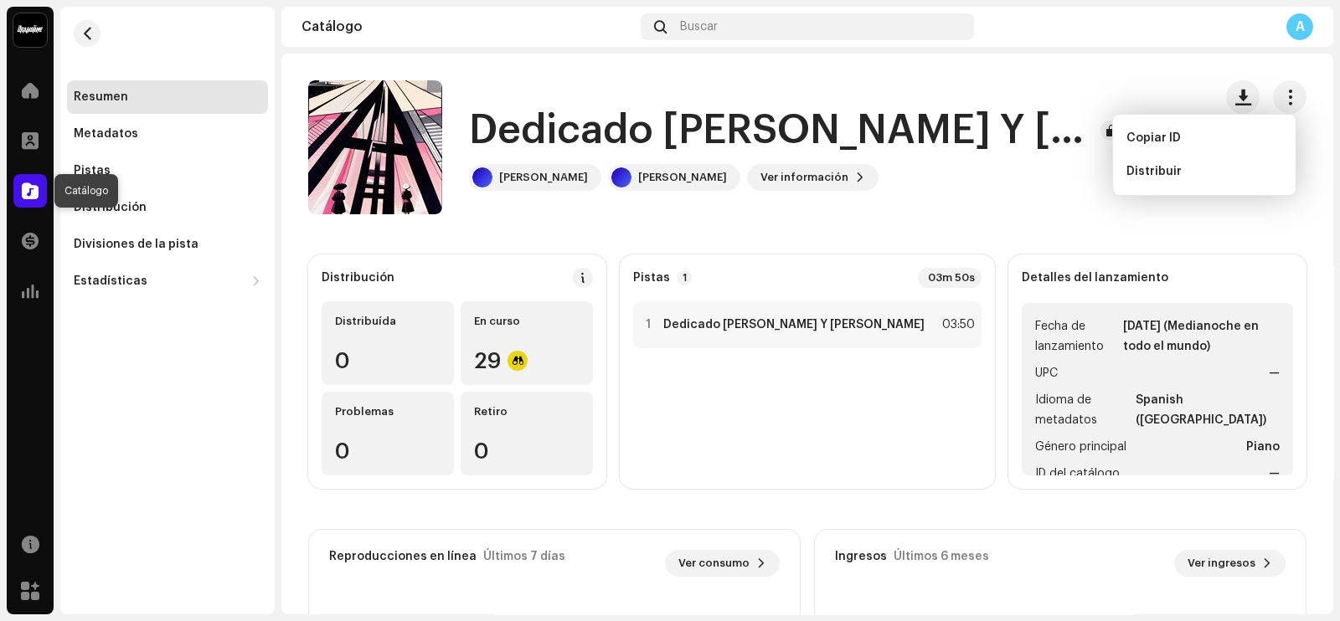
click at [23, 194] on span at bounding box center [30, 190] width 17 height 13
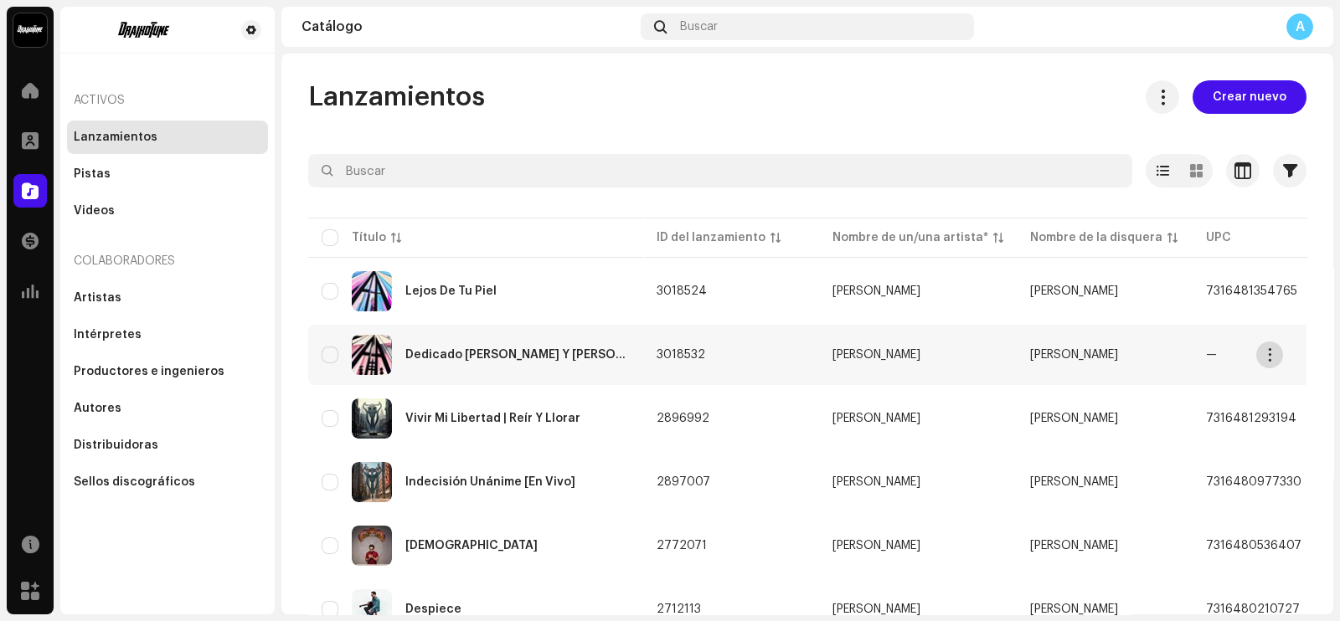
click at [1273, 352] on span "button" at bounding box center [1269, 354] width 13 height 13
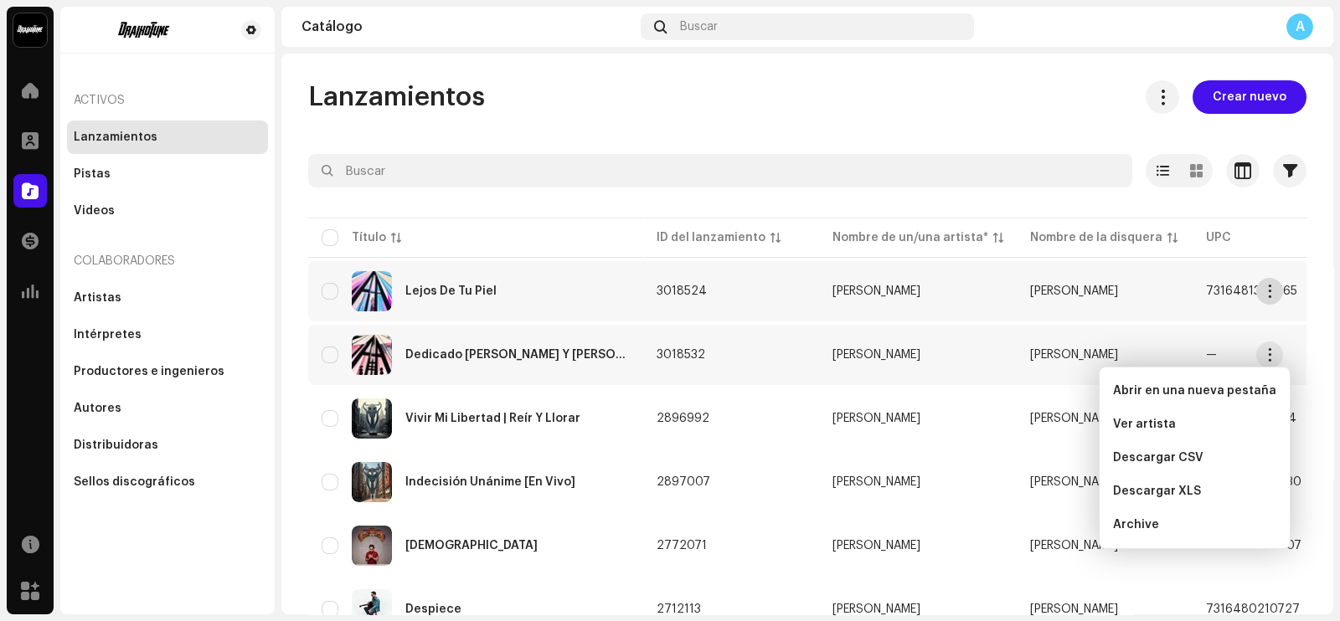
click at [1270, 294] on span "button" at bounding box center [1269, 291] width 13 height 13
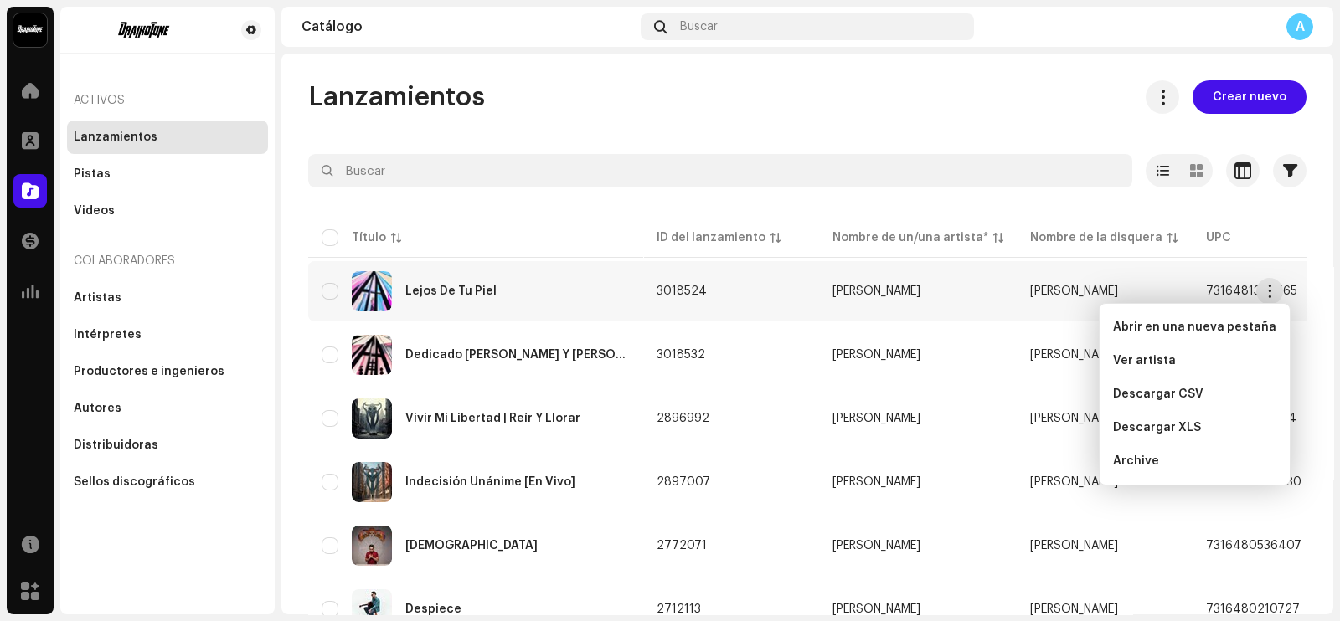
drag, startPoint x: 1322, startPoint y: 297, endPoint x: 1172, endPoint y: 291, distance: 150.0
click at [1299, 292] on div "Lanzamientos Crear nuevo Seleccionado 0 Opciones Filtros Estado de distribución…" at bounding box center [807, 413] width 1052 height 666
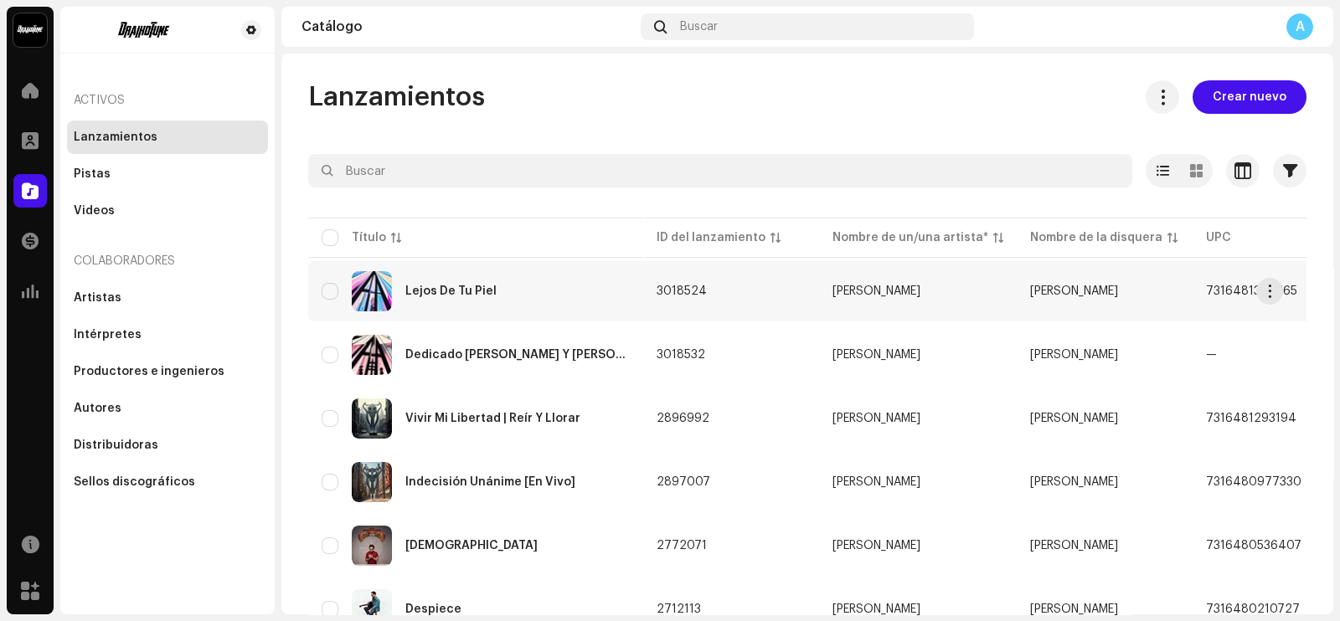
click at [838, 297] on td "[PERSON_NAME]" at bounding box center [918, 291] width 198 height 60
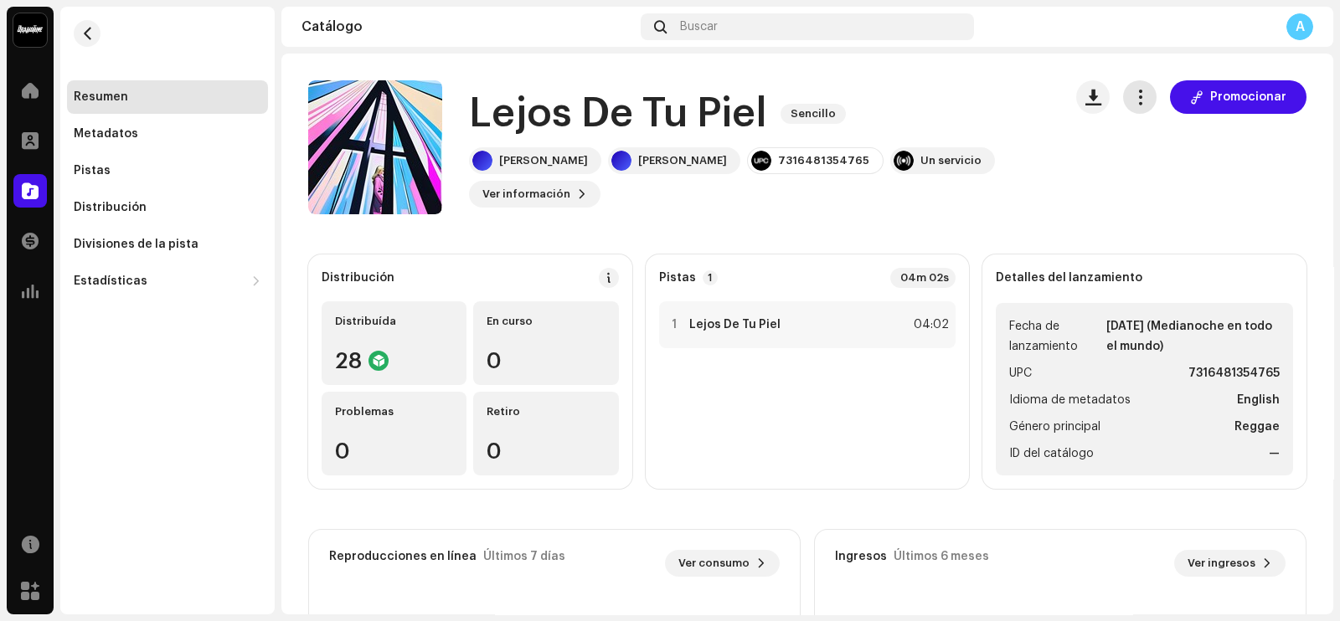
click at [1136, 100] on span "button" at bounding box center [1140, 96] width 16 height 13
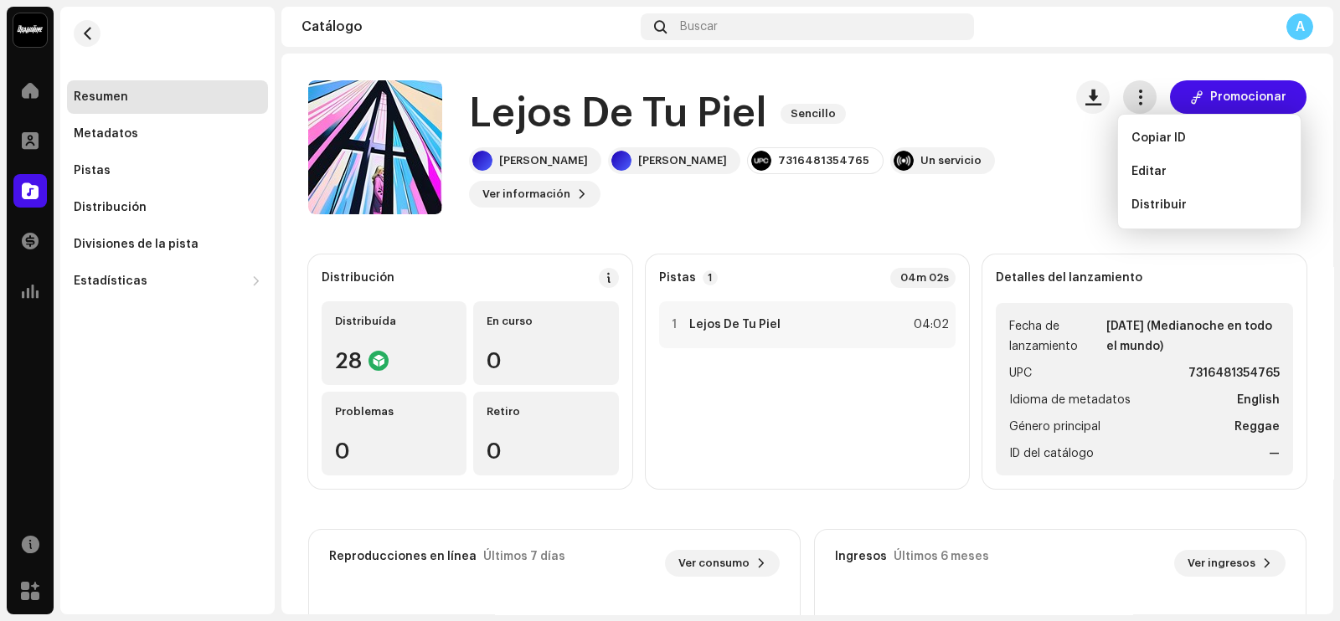
click at [1136, 100] on span "button" at bounding box center [1140, 96] width 16 height 13
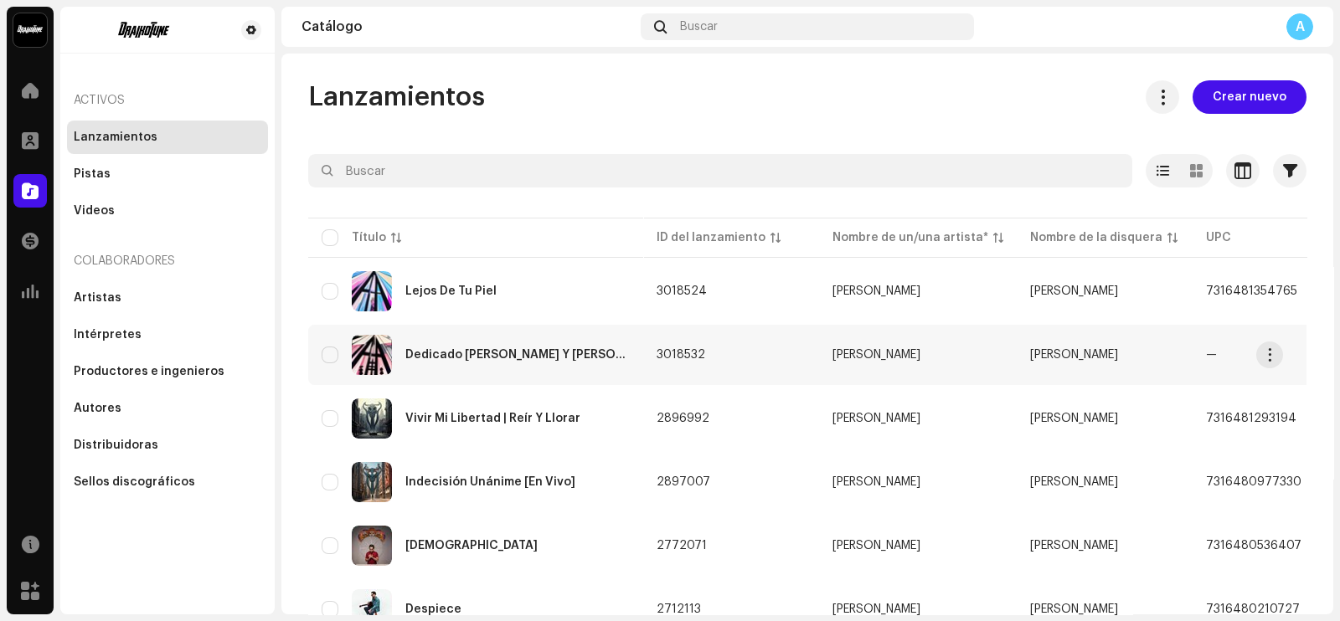
click at [544, 357] on div "Dedicado [PERSON_NAME] Y [PERSON_NAME]" at bounding box center [476, 355] width 308 height 40
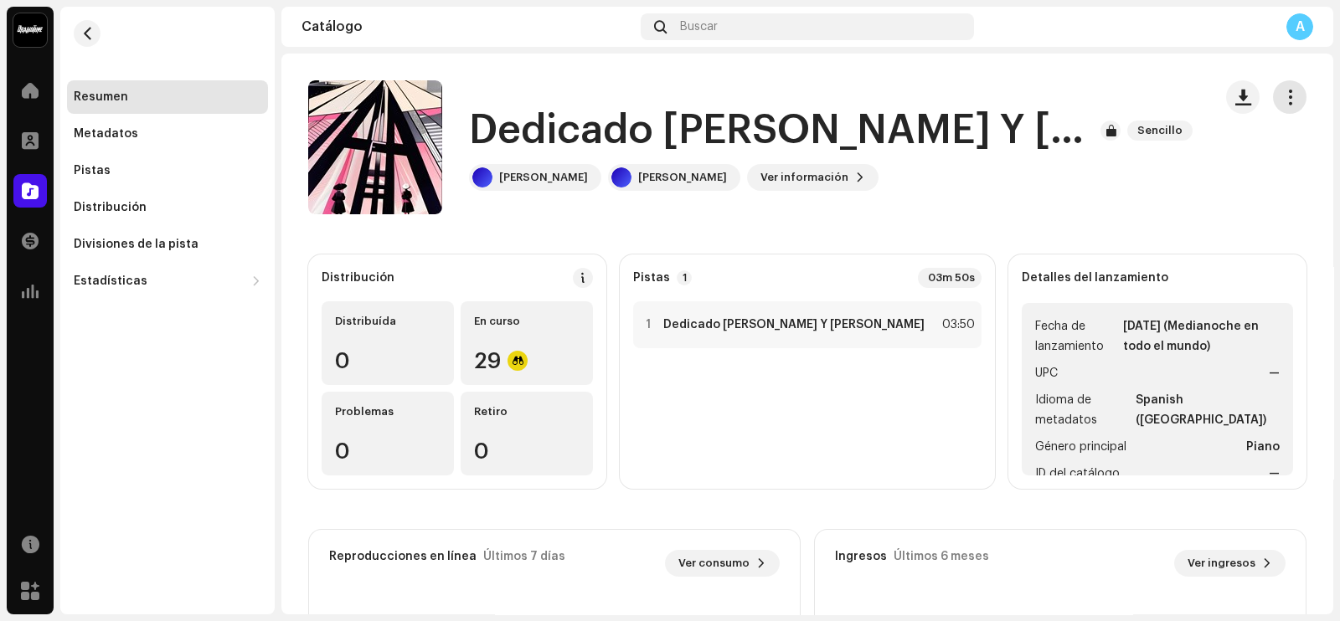
click at [1282, 94] on span "button" at bounding box center [1290, 96] width 16 height 13
click at [1039, 179] on div "Dedicado [PERSON_NAME] Y [PERSON_NAME] [PERSON_NAME] [PERSON_NAME] Ver informac…" at bounding box center [753, 147] width 891 height 134
click at [589, 278] on span at bounding box center [583, 277] width 12 height 13
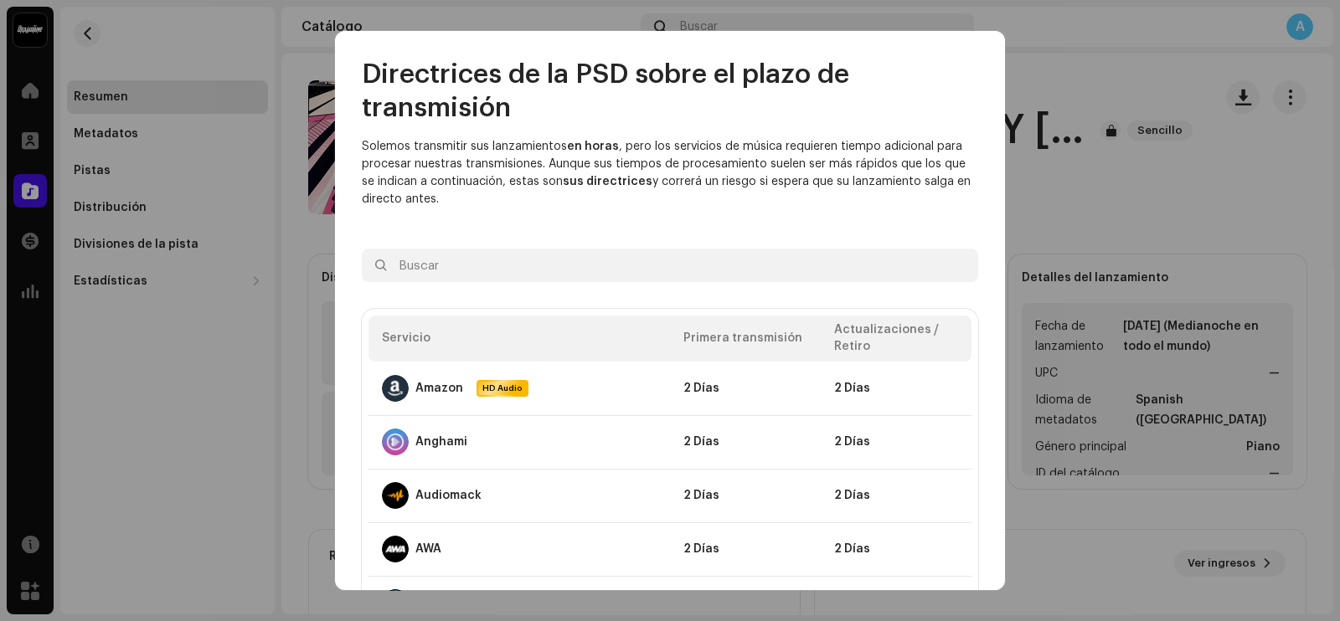
click at [837, 347] on th "Actualizaciones / Retiro" at bounding box center [896, 339] width 151 height 46
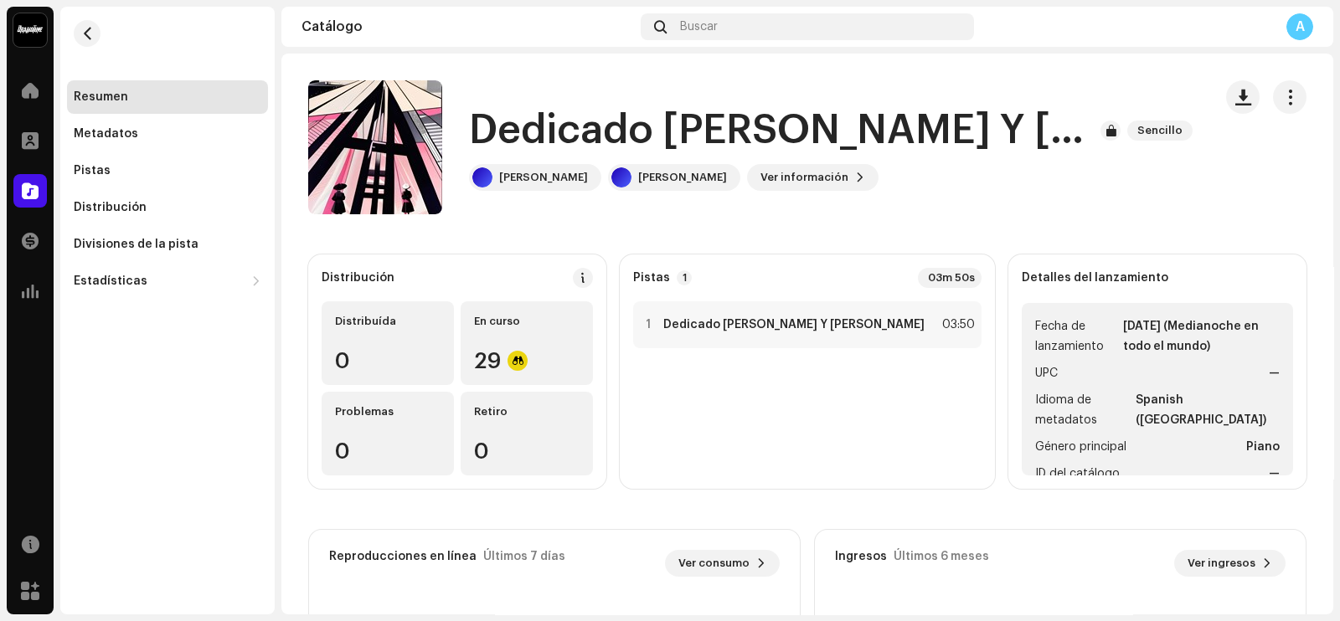
click at [1073, 136] on div "Directrices de la PSD sobre el plazo de transmisión Solemos transmitir sus lanz…" at bounding box center [670, 310] width 1340 height 621
click at [541, 330] on div "En curso 29" at bounding box center [526, 343] width 132 height 84
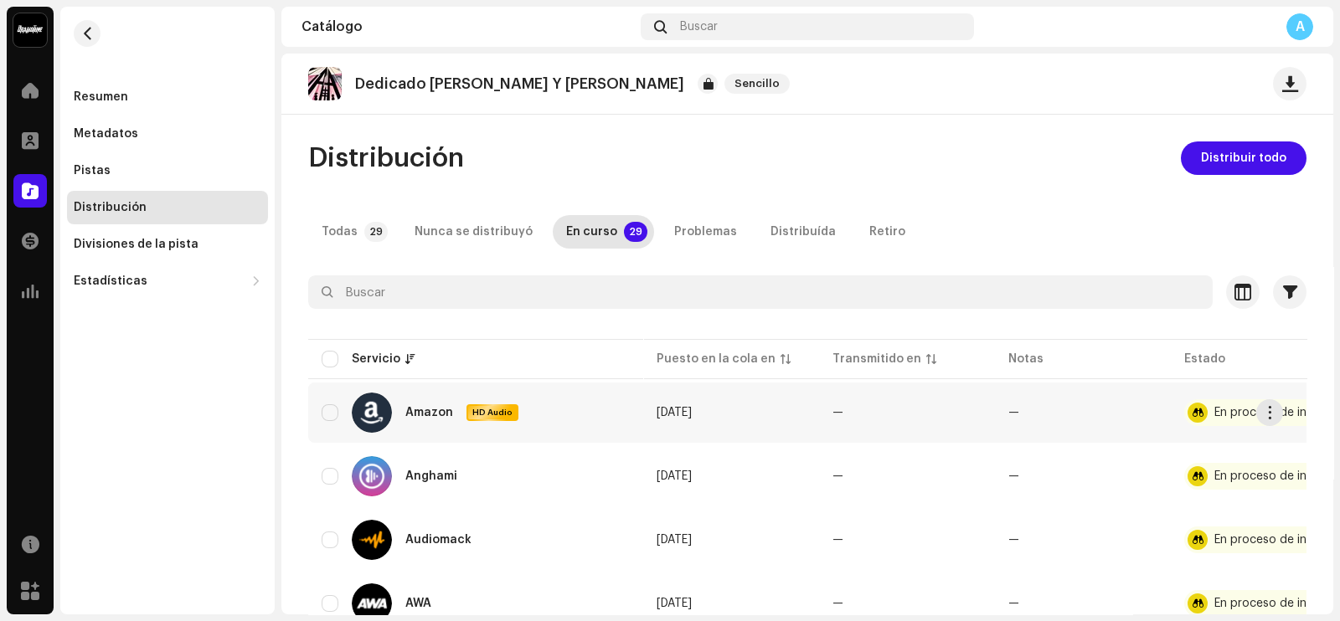
click at [1193, 407] on div at bounding box center [1197, 413] width 20 height 20
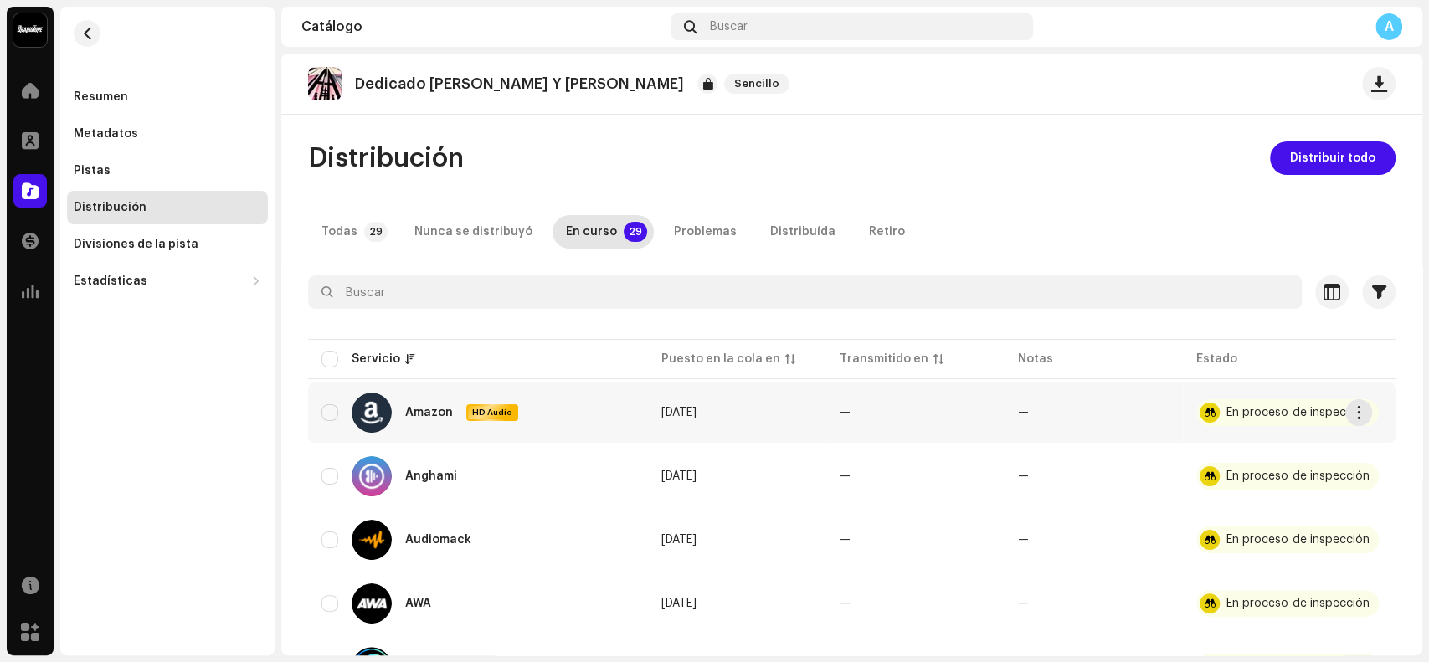
click at [1200, 410] on div at bounding box center [1210, 413] width 20 height 20
click at [487, 418] on div "HD Audio" at bounding box center [492, 412] width 52 height 17
click at [1215, 410] on div "En proceso de inspección" at bounding box center [1287, 412] width 183 height 27
click at [1339, 414] on span "button" at bounding box center [1359, 412] width 13 height 13
click at [1305, 440] on div "Distribuir" at bounding box center [1280, 449] width 169 height 33
